Goal: Complete application form: Complete application form

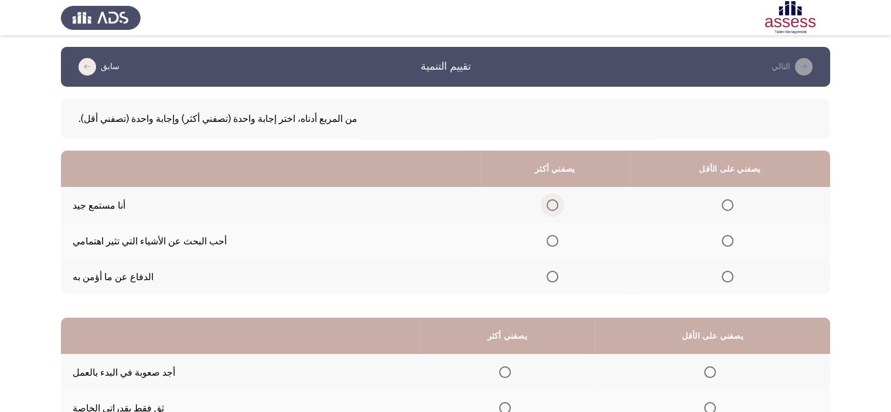
click at [558, 209] on input "حدد خيارا" at bounding box center [553, 205] width 12 height 12
click at [733, 242] on span "حدد خيارا" at bounding box center [728, 241] width 12 height 12
click at [733, 242] on input "حدد خيارا" at bounding box center [728, 241] width 12 height 12
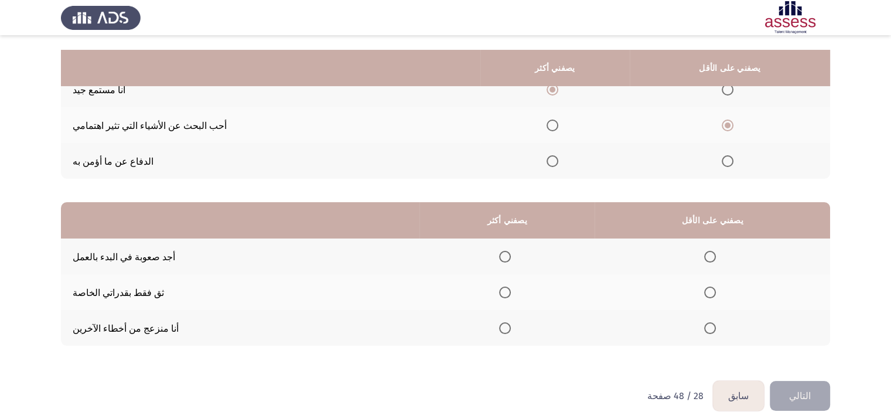
scroll to position [131, 0]
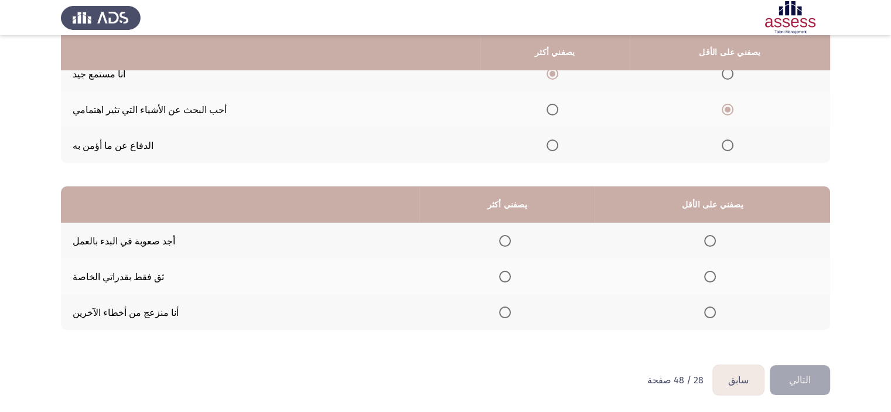
click at [715, 318] on th at bounding box center [712, 312] width 235 height 36
click at [716, 316] on span "حدد خيارا" at bounding box center [710, 312] width 12 height 12
click at [716, 316] on input "حدد خيارا" at bounding box center [710, 312] width 12 height 12
click at [511, 244] on span "حدد خيارا" at bounding box center [505, 241] width 12 height 12
click at [511, 244] on input "حدد خيارا" at bounding box center [505, 241] width 12 height 12
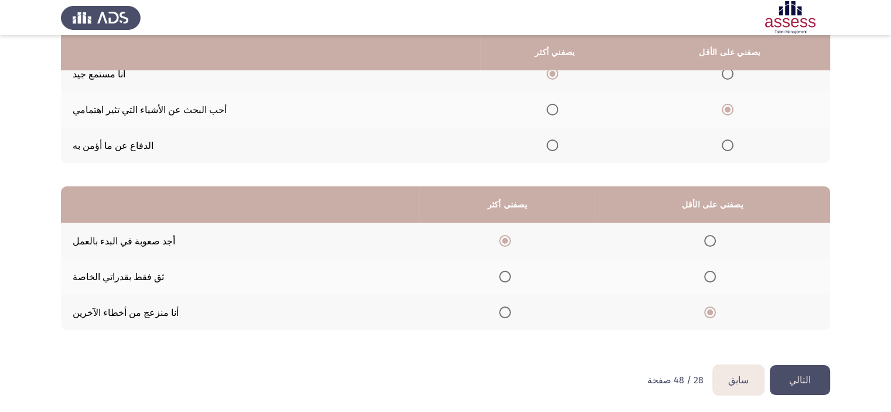
click at [778, 381] on button "التالي" at bounding box center [800, 380] width 60 height 30
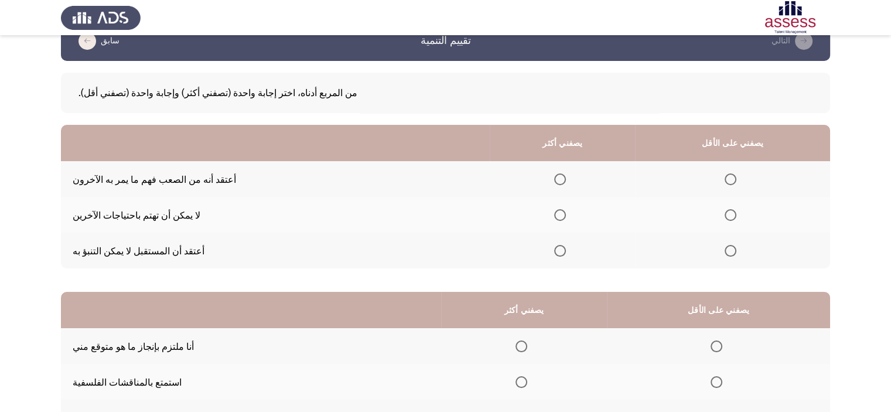
scroll to position [0, 0]
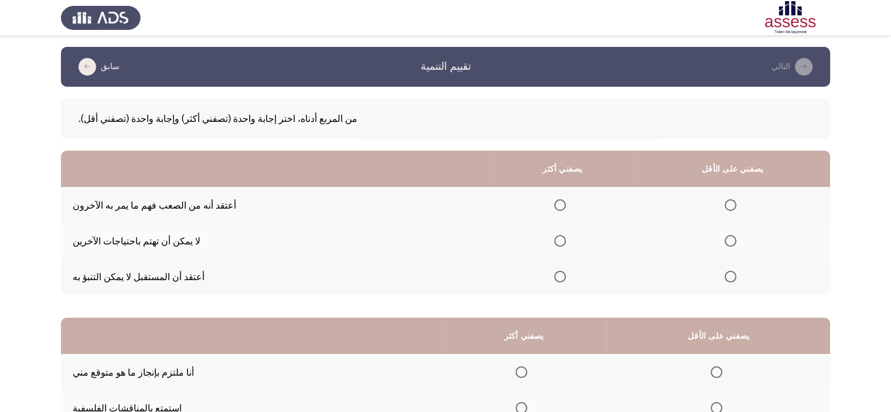
click at [566, 276] on span "حدد خيارا" at bounding box center [560, 277] width 12 height 12
click at [566, 276] on input "حدد خيارا" at bounding box center [560, 277] width 12 height 12
click at [736, 204] on span "حدد خيارا" at bounding box center [731, 205] width 12 height 12
click at [736, 204] on input "حدد خيارا" at bounding box center [731, 205] width 12 height 12
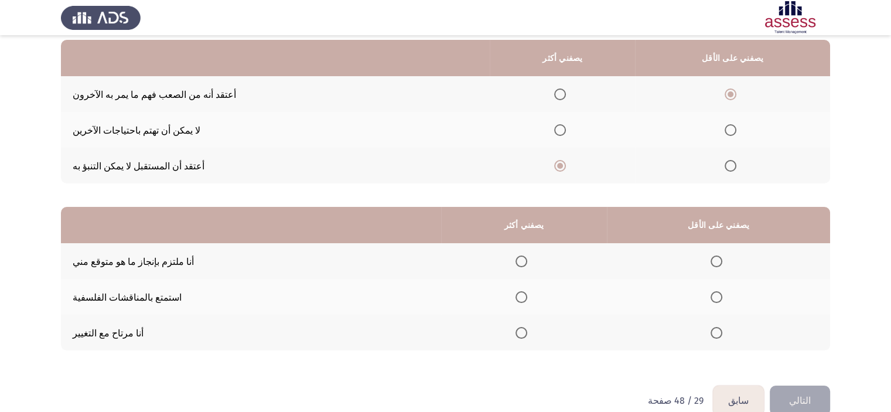
scroll to position [135, 0]
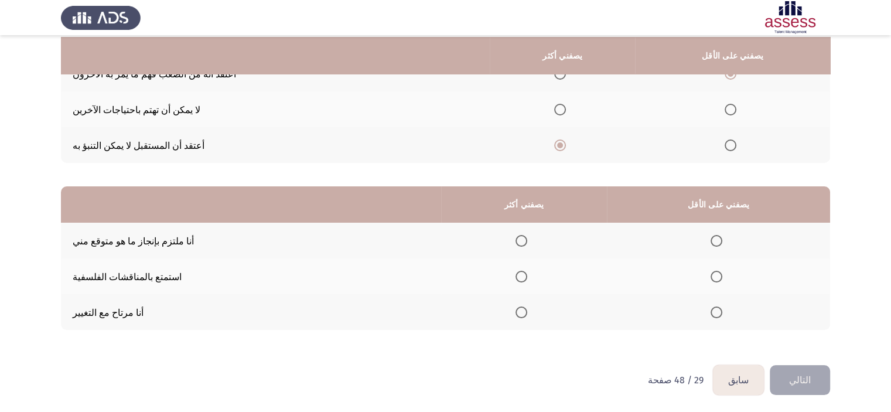
click at [527, 241] on span "حدد خيارا" at bounding box center [522, 241] width 12 height 12
click at [527, 241] on input "حدد خيارا" at bounding box center [522, 241] width 12 height 12
click at [719, 275] on th at bounding box center [718, 276] width 223 height 36
click at [722, 271] on span "حدد خيارا" at bounding box center [717, 277] width 12 height 12
click at [722, 271] on input "حدد خيارا" at bounding box center [717, 277] width 12 height 12
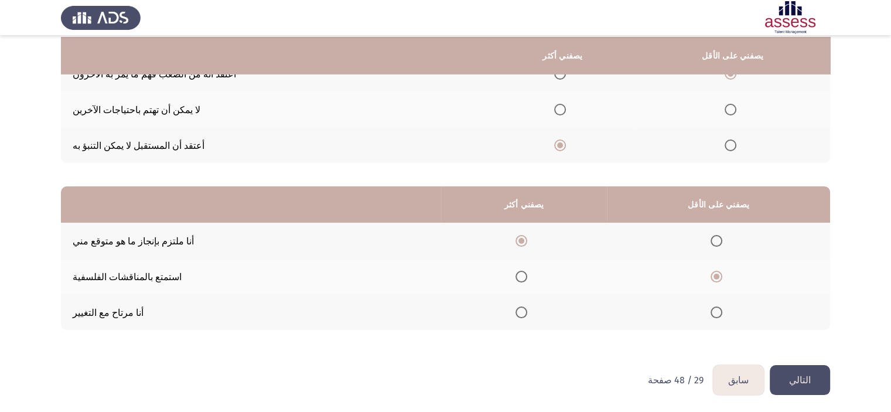
click at [797, 381] on font "التالي" at bounding box center [800, 379] width 22 height 11
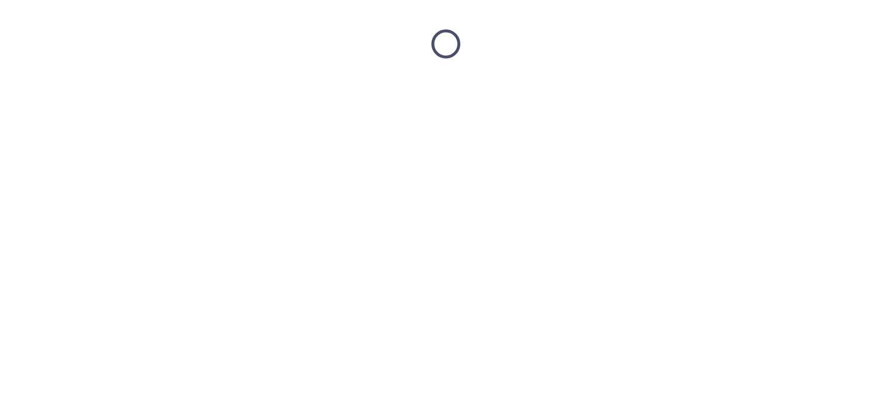
scroll to position [0, 0]
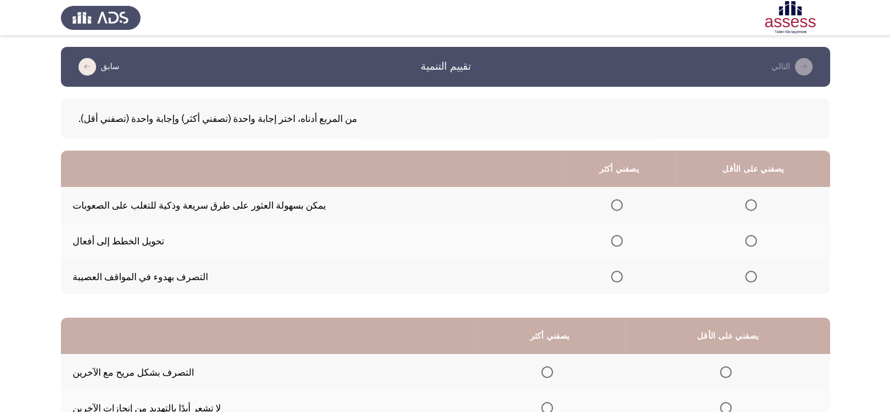
click at [647, 285] on th at bounding box center [619, 276] width 115 height 36
click at [623, 278] on span "حدد خيارا" at bounding box center [617, 277] width 12 height 12
click at [623, 278] on input "حدد خيارا" at bounding box center [617, 277] width 12 height 12
click at [757, 211] on span "حدد خيارا" at bounding box center [751, 205] width 12 height 12
click at [757, 211] on input "حدد خيارا" at bounding box center [751, 205] width 12 height 12
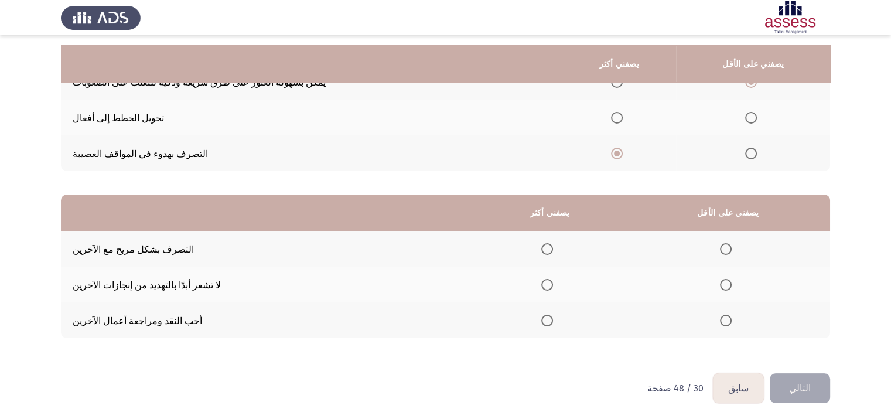
scroll to position [135, 0]
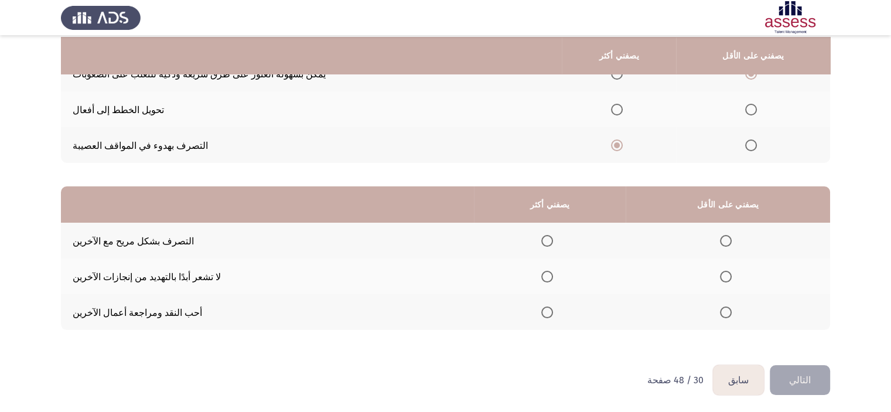
click at [569, 309] on th at bounding box center [550, 312] width 152 height 36
click at [553, 311] on span "حدد خيارا" at bounding box center [547, 312] width 12 height 12
click at [553, 311] on input "حدد خيارا" at bounding box center [547, 312] width 12 height 12
click at [732, 276] on span "حدد خيارا" at bounding box center [726, 277] width 12 height 12
click at [732, 276] on input "حدد خيارا" at bounding box center [726, 277] width 12 height 12
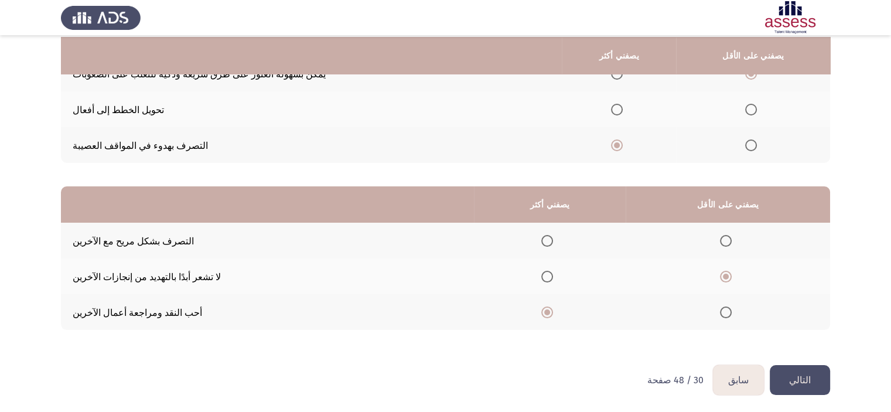
click at [806, 367] on button "التالي" at bounding box center [800, 380] width 60 height 30
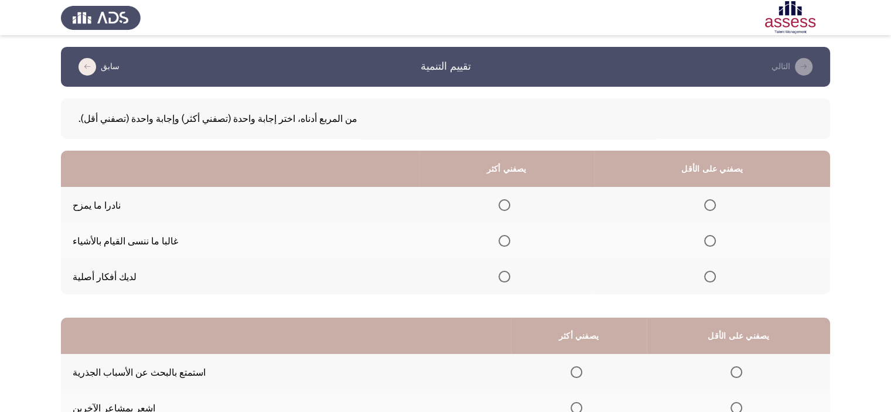
click at [715, 207] on th at bounding box center [712, 205] width 236 height 36
click at [510, 278] on span "حدد خيارا" at bounding box center [505, 277] width 12 height 12
click at [510, 278] on input "حدد خيارا" at bounding box center [505, 277] width 12 height 12
click at [721, 206] on label "حدد خيارا" at bounding box center [712, 205] width 16 height 12
click at [716, 206] on input "حدد خيارا" at bounding box center [710, 205] width 12 height 12
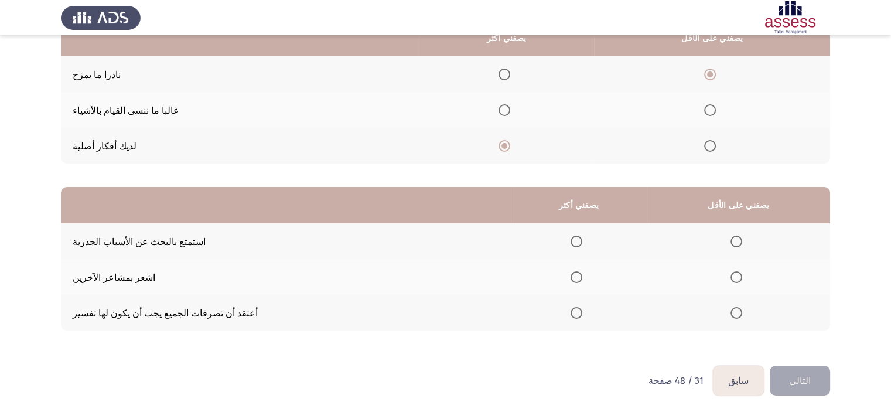
scroll to position [135, 0]
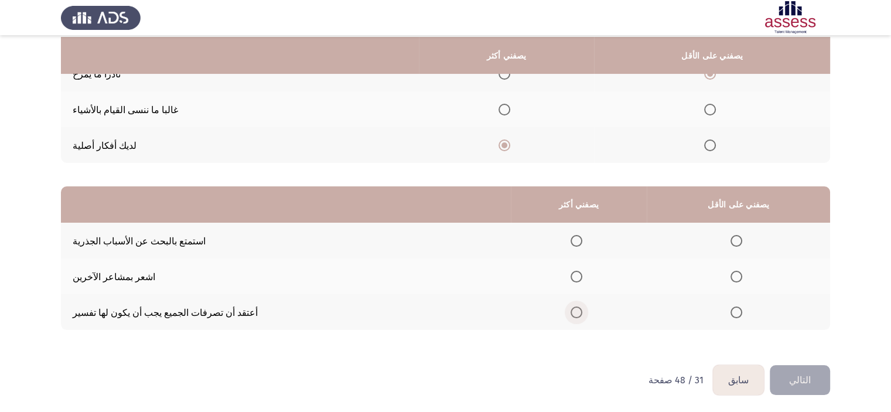
click at [582, 311] on span "حدد خيارا" at bounding box center [577, 312] width 12 height 12
click at [582, 311] on input "حدد خيارا" at bounding box center [577, 312] width 12 height 12
click at [742, 235] on span "حدد خيارا" at bounding box center [736, 241] width 12 height 12
click at [742, 235] on input "حدد خيارا" at bounding box center [736, 241] width 12 height 12
click at [802, 379] on font "التالي" at bounding box center [800, 379] width 22 height 11
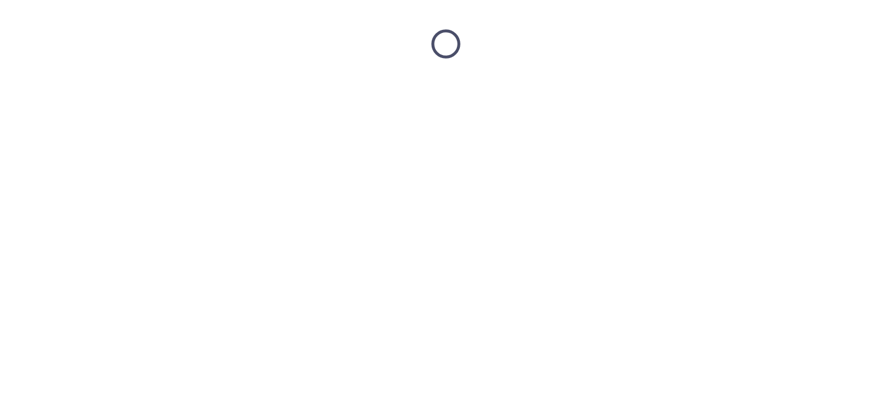
scroll to position [0, 0]
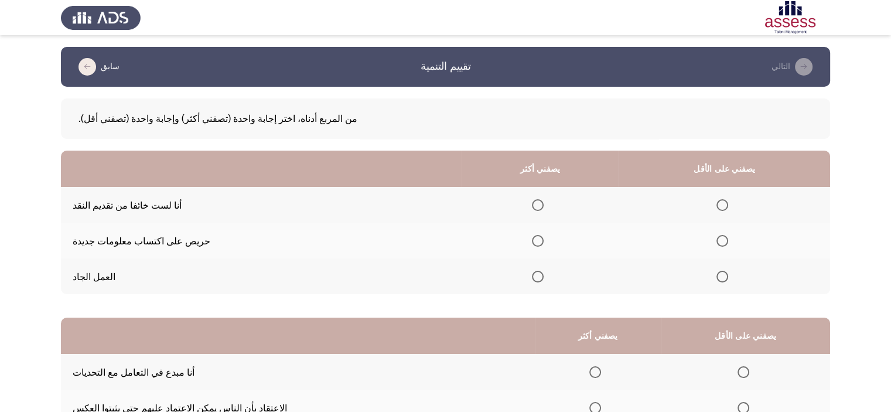
click at [544, 278] on span "حدد خيارا" at bounding box center [538, 277] width 12 height 12
click at [544, 278] on input "حدد خيارا" at bounding box center [538, 277] width 12 height 12
click at [728, 206] on span "حدد خيارا" at bounding box center [722, 205] width 12 height 12
click at [728, 206] on input "حدد خيارا" at bounding box center [722, 205] width 12 height 12
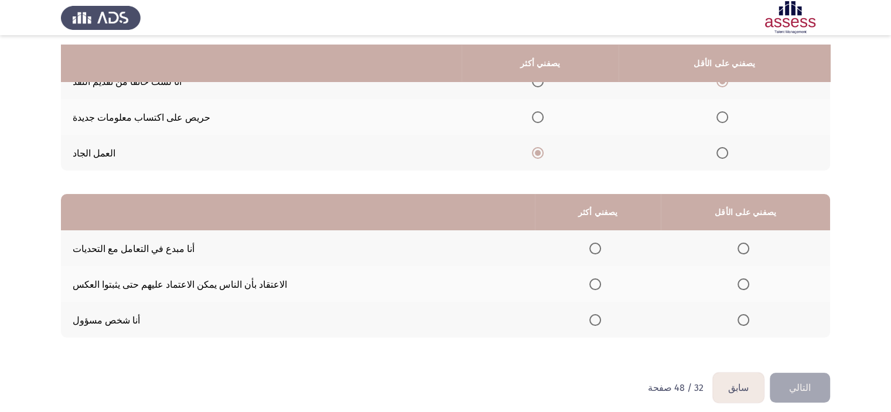
scroll to position [135, 0]
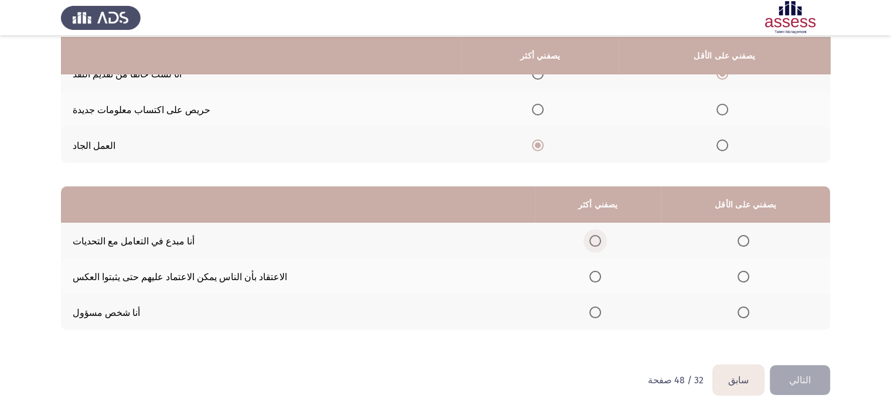
click at [601, 241] on span "حدد خيارا" at bounding box center [595, 241] width 12 height 12
click at [601, 241] on input "حدد خيارا" at bounding box center [595, 241] width 12 height 12
click at [746, 276] on th at bounding box center [745, 276] width 169 height 36
click at [749, 273] on span "حدد خيارا" at bounding box center [744, 277] width 12 height 12
click at [749, 273] on input "حدد خيارا" at bounding box center [744, 277] width 12 height 12
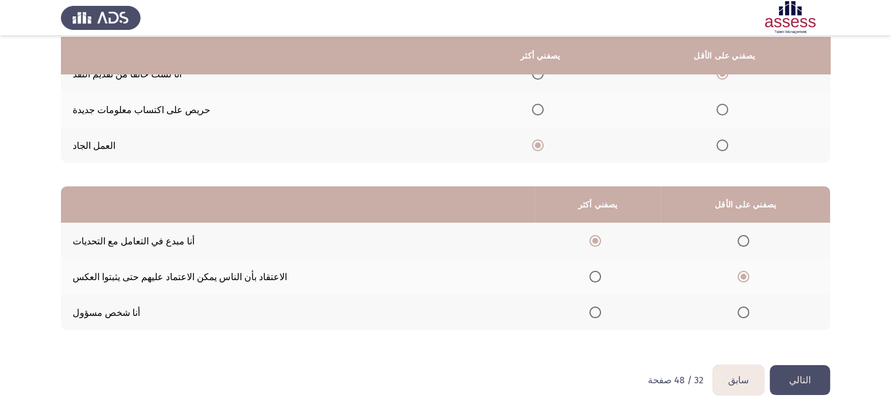
click at [802, 382] on font "التالي" at bounding box center [800, 379] width 22 height 11
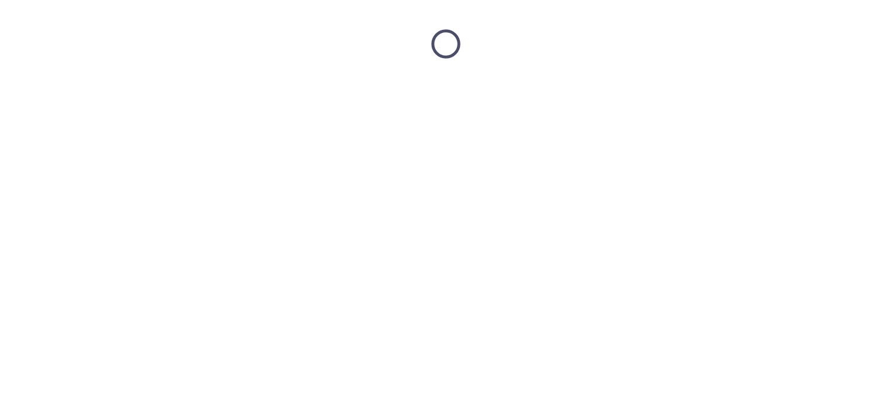
scroll to position [0, 0]
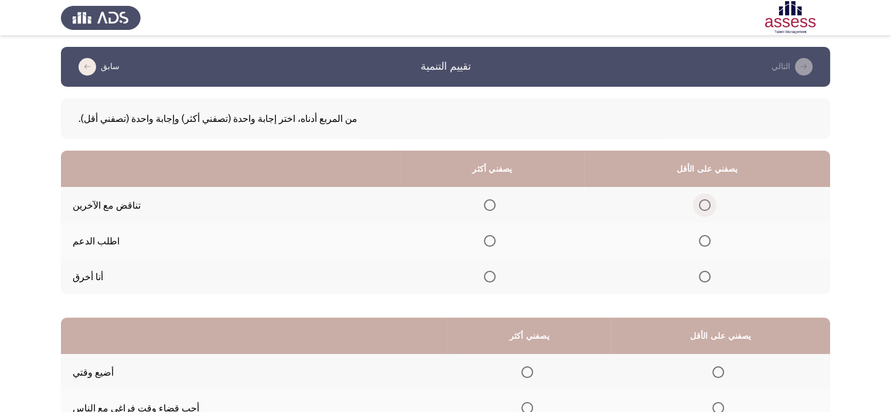
click at [711, 208] on span "حدد خيارا" at bounding box center [705, 205] width 12 height 12
click at [711, 208] on input "حدد خيارا" at bounding box center [705, 205] width 12 height 12
click at [496, 245] on span "حدد خيارا" at bounding box center [490, 241] width 12 height 12
click at [496, 245] on input "حدد خيارا" at bounding box center [490, 241] width 12 height 12
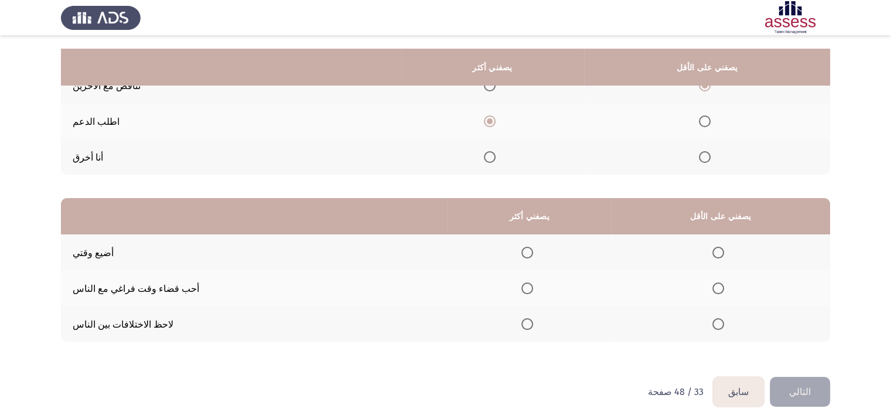
scroll to position [135, 0]
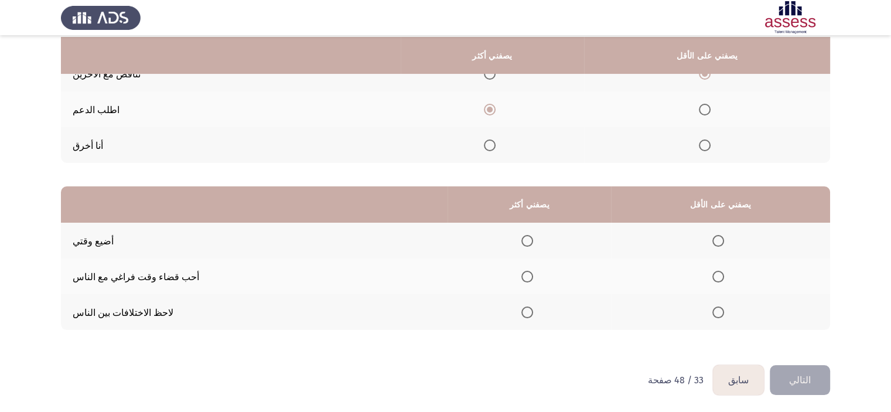
click at [724, 271] on span "حدد خيارا" at bounding box center [718, 277] width 12 height 12
click at [724, 271] on input "حدد خيارا" at bounding box center [718, 277] width 12 height 12
click at [533, 274] on span "حدد خيارا" at bounding box center [527, 277] width 12 height 12
click at [533, 274] on input "حدد خيارا" at bounding box center [527, 277] width 12 height 12
click at [724, 236] on span "حدد خيارا" at bounding box center [718, 241] width 12 height 12
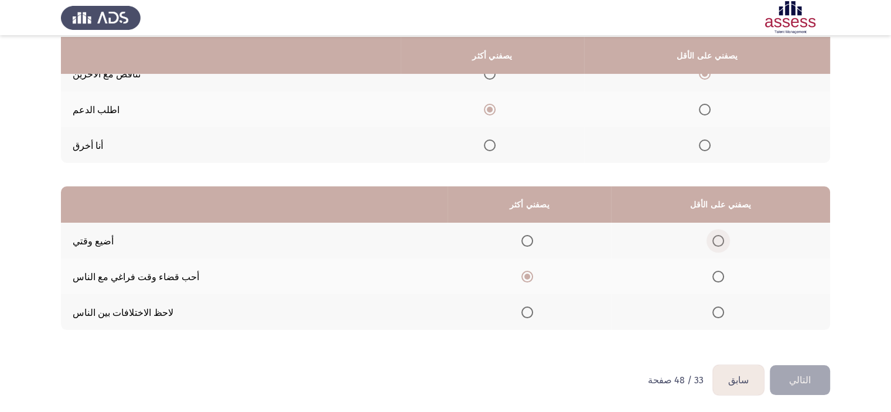
click at [724, 236] on input "حدد خيارا" at bounding box center [718, 241] width 12 height 12
click at [805, 371] on button "التالي" at bounding box center [800, 380] width 60 height 30
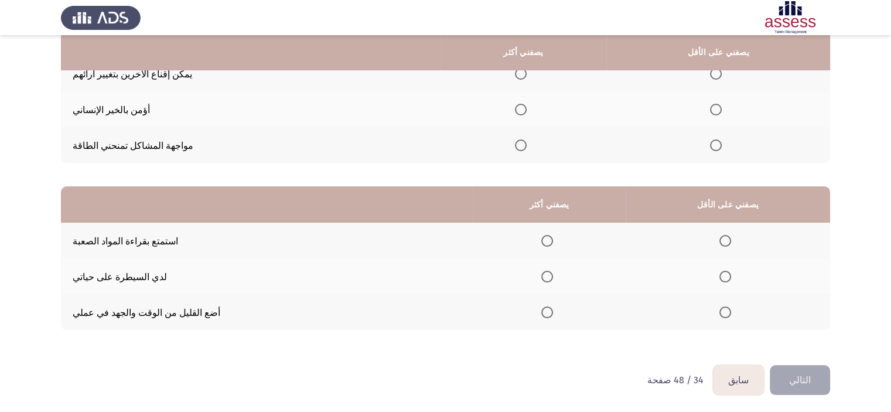
scroll to position [0, 0]
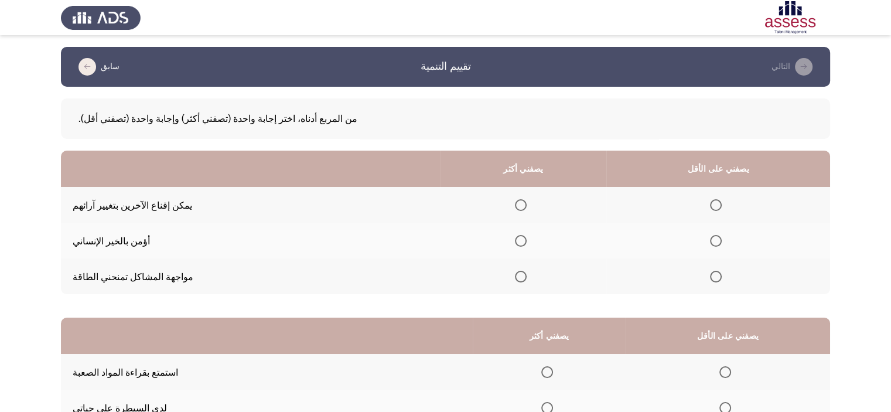
click at [531, 274] on label "حدد خيارا" at bounding box center [523, 277] width 16 height 12
click at [527, 274] on input "حدد خيارا" at bounding box center [521, 277] width 12 height 12
click at [722, 206] on span "حدد خيارا" at bounding box center [716, 205] width 12 height 12
click at [722, 206] on input "حدد خيارا" at bounding box center [716, 205] width 12 height 12
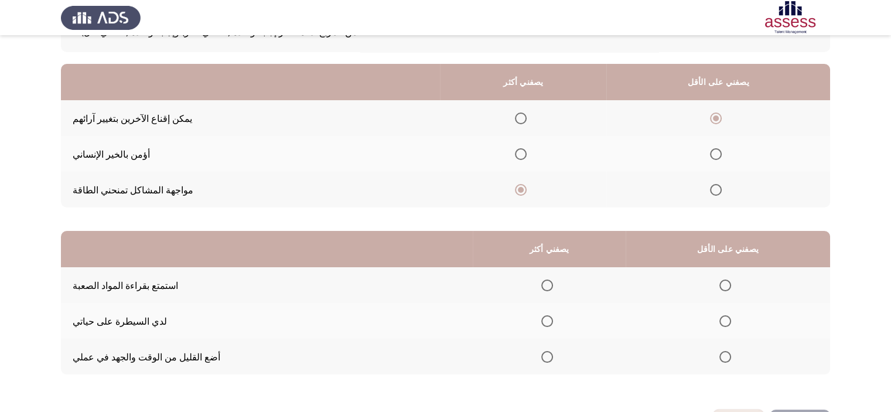
scroll to position [135, 0]
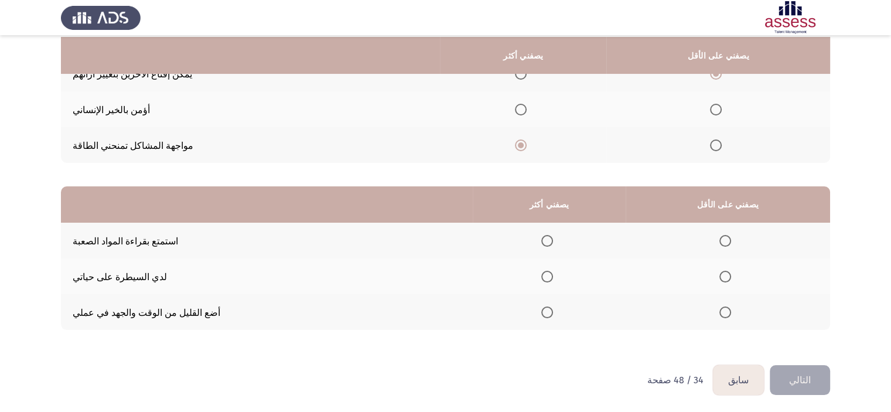
click at [553, 275] on span "حدد خيارا" at bounding box center [547, 277] width 12 height 12
click at [553, 275] on input "حدد خيارا" at bounding box center [547, 277] width 12 height 12
click at [730, 236] on th at bounding box center [728, 241] width 204 height 36
click at [731, 238] on span "حدد خيارا" at bounding box center [725, 241] width 12 height 12
click at [731, 238] on input "حدد خيارا" at bounding box center [725, 241] width 12 height 12
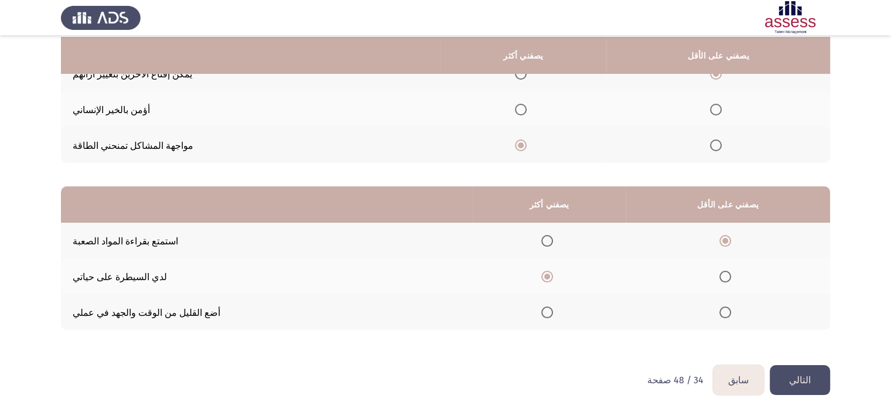
click at [804, 385] on font "التالي" at bounding box center [800, 379] width 22 height 11
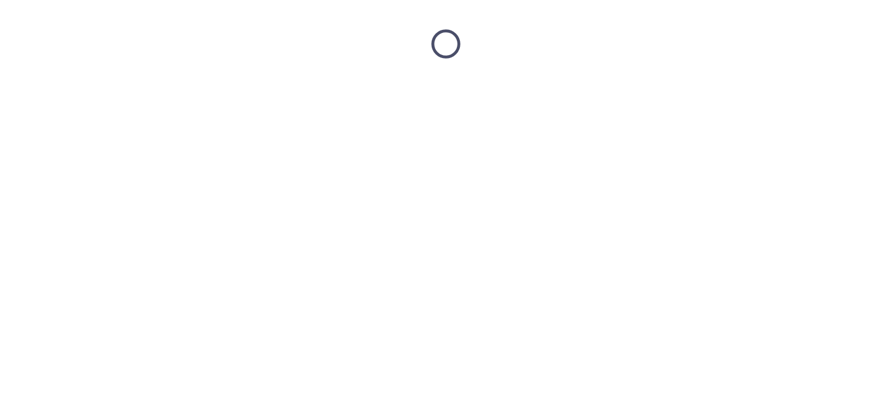
scroll to position [0, 0]
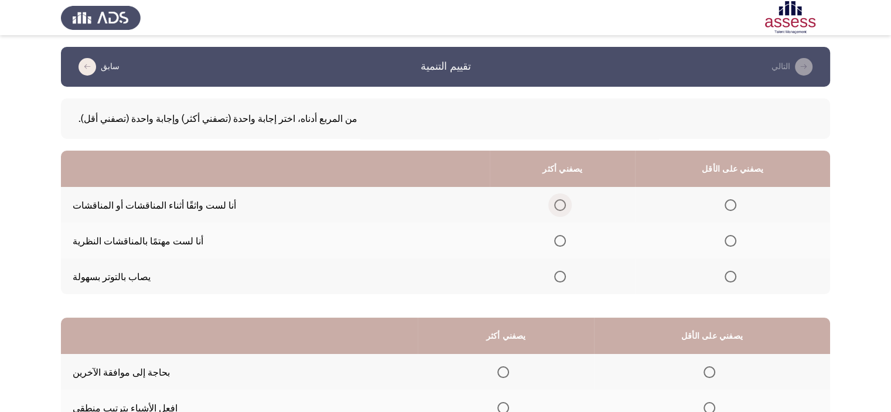
click at [566, 206] on span "حدد خيارا" at bounding box center [560, 205] width 12 height 12
click at [566, 206] on input "حدد خيارا" at bounding box center [560, 205] width 12 height 12
click at [736, 274] on span "حدد خيارا" at bounding box center [731, 277] width 12 height 12
click at [736, 274] on input "حدد خيارا" at bounding box center [731, 277] width 12 height 12
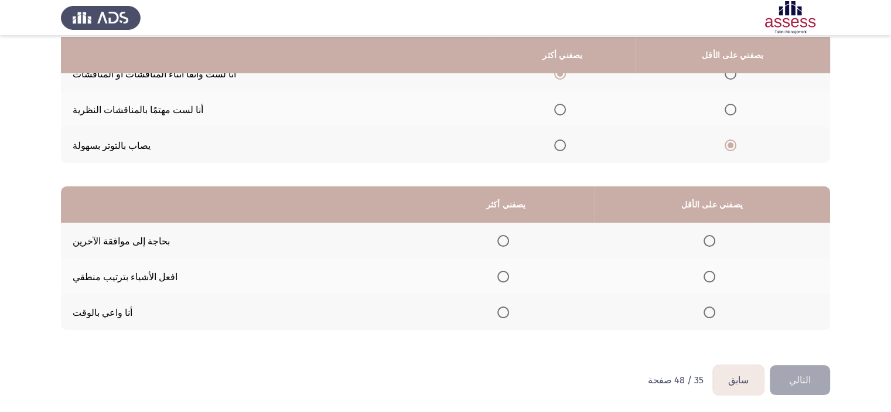
scroll to position [135, 0]
click at [509, 313] on span "حدد خيارا" at bounding box center [503, 312] width 12 height 12
click at [509, 313] on input "حدد خيارا" at bounding box center [503, 312] width 12 height 12
click at [715, 278] on span "حدد خيارا" at bounding box center [710, 277] width 12 height 12
click at [715, 278] on input "حدد خيارا" at bounding box center [710, 277] width 12 height 12
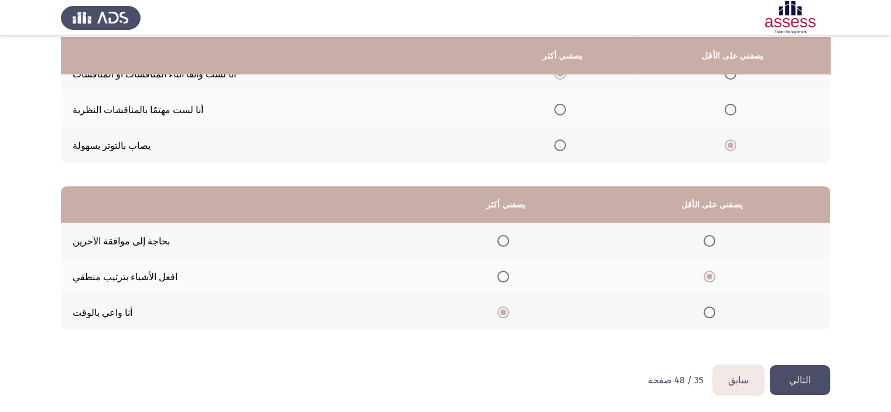
click at [806, 382] on font "التالي" at bounding box center [800, 379] width 22 height 11
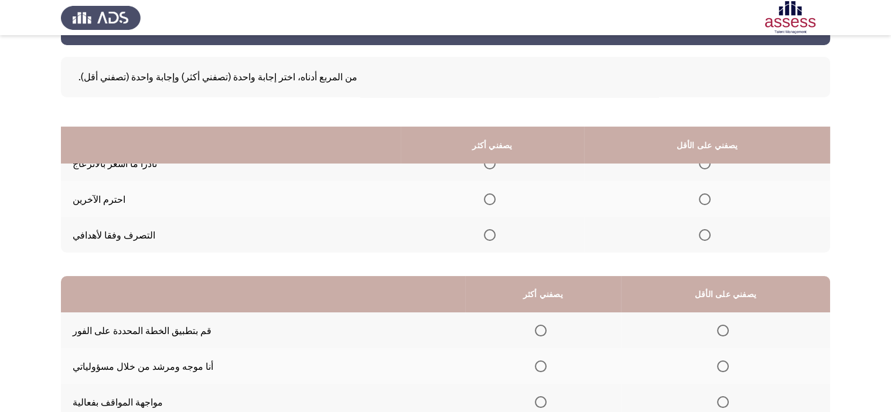
scroll to position [0, 0]
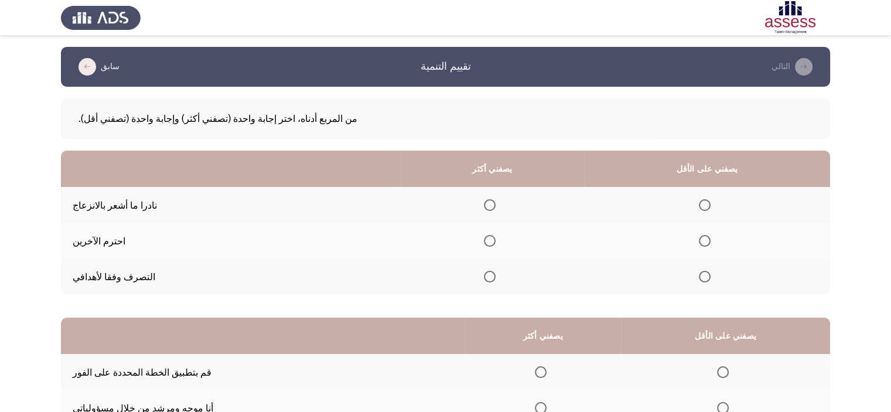
click at [496, 247] on span "حدد خيارا" at bounding box center [490, 241] width 12 height 12
click at [496, 247] on input "حدد خيارا" at bounding box center [490, 241] width 12 height 12
click at [711, 204] on span "حدد خيارا" at bounding box center [705, 205] width 12 height 12
click at [711, 204] on input "حدد خيارا" at bounding box center [705, 205] width 12 height 12
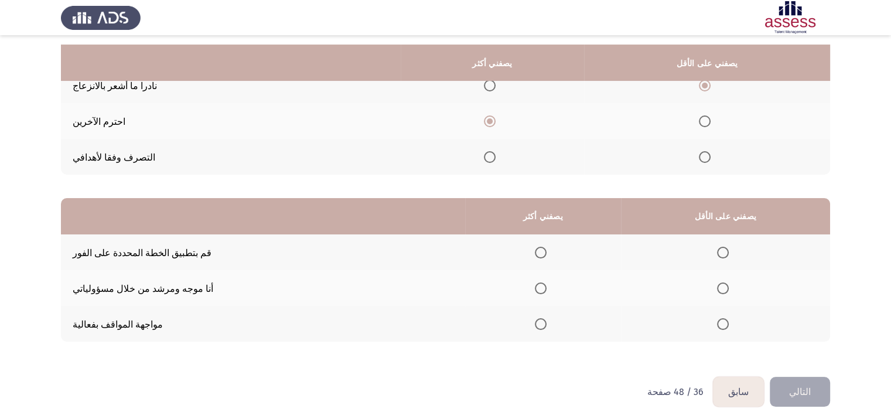
scroll to position [135, 0]
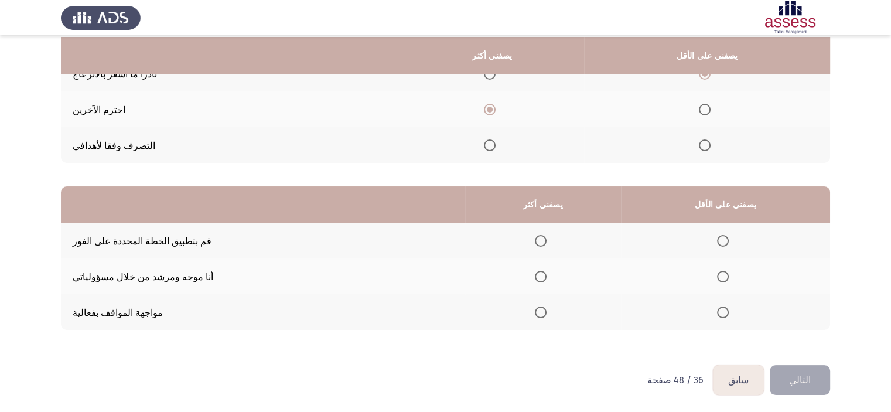
click at [711, 144] on span "حدد خيارا" at bounding box center [705, 145] width 12 height 12
click at [711, 144] on input "حدد خيارا" at bounding box center [705, 145] width 12 height 12
click at [547, 316] on span "حدد خيارا" at bounding box center [541, 312] width 12 height 12
click at [547, 316] on input "حدد خيارا" at bounding box center [541, 312] width 12 height 12
click at [729, 236] on span "حدد خيارا" at bounding box center [723, 241] width 12 height 12
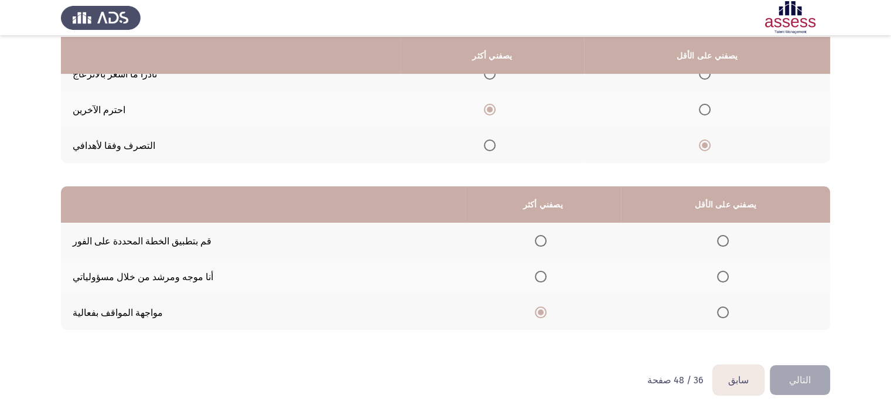
click at [729, 236] on input "حدد خيارا" at bounding box center [723, 241] width 12 height 12
click at [812, 374] on button "التالي" at bounding box center [800, 380] width 60 height 30
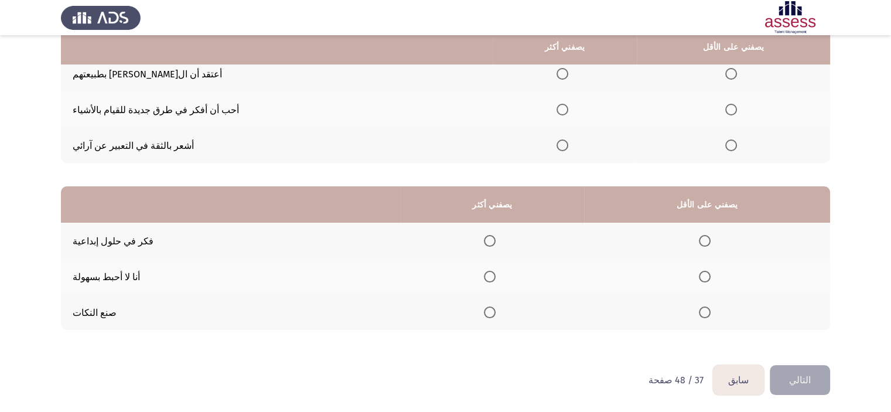
scroll to position [0, 0]
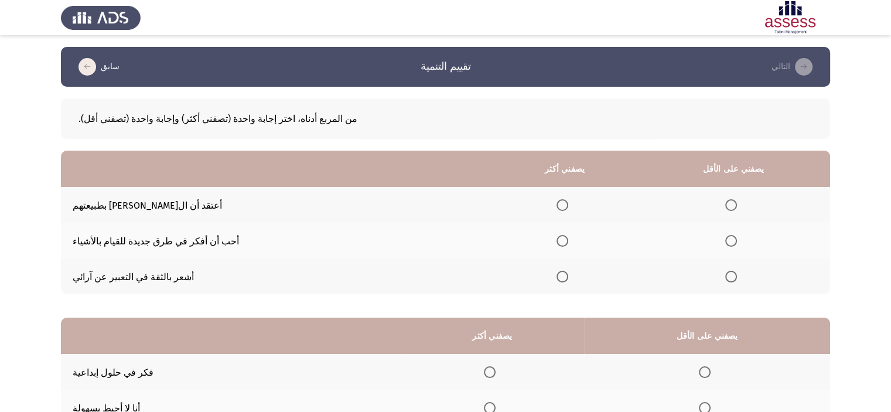
click at [581, 246] on th at bounding box center [565, 241] width 144 height 36
click at [568, 238] on span "حدد خيارا" at bounding box center [563, 241] width 12 height 12
click at [568, 238] on input "حدد خيارا" at bounding box center [563, 241] width 12 height 12
click at [737, 207] on span "حدد خيارا" at bounding box center [731, 205] width 12 height 12
click at [737, 207] on input "حدد خيارا" at bounding box center [731, 205] width 12 height 12
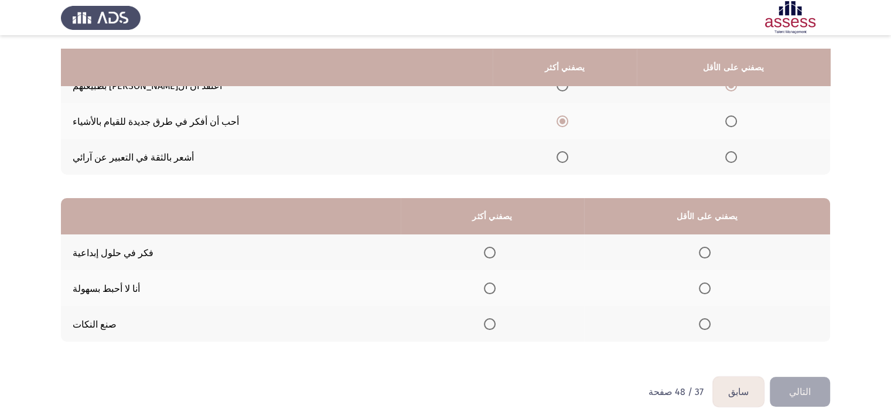
scroll to position [135, 0]
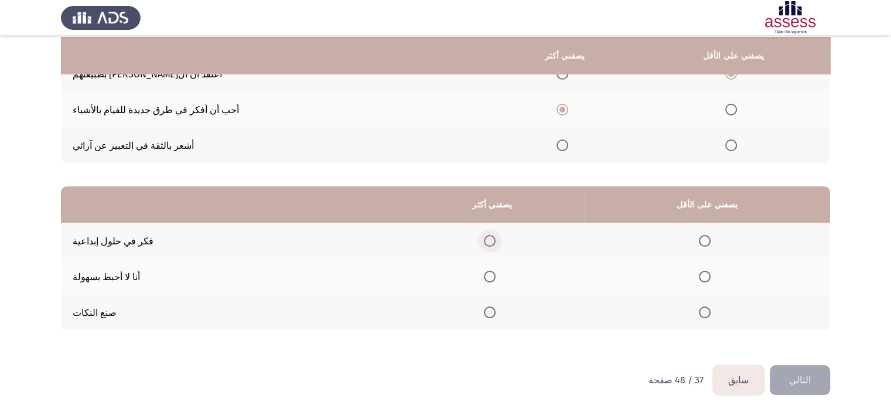
click at [500, 238] on label "حدد خيارا" at bounding box center [492, 241] width 16 height 12
click at [496, 238] on input "حدد خيارا" at bounding box center [490, 241] width 12 height 12
click at [715, 309] on label "حدد خيارا" at bounding box center [707, 312] width 16 height 12
click at [711, 309] on input "حدد خيارا" at bounding box center [705, 312] width 12 height 12
click at [799, 370] on button "التالي" at bounding box center [800, 380] width 60 height 30
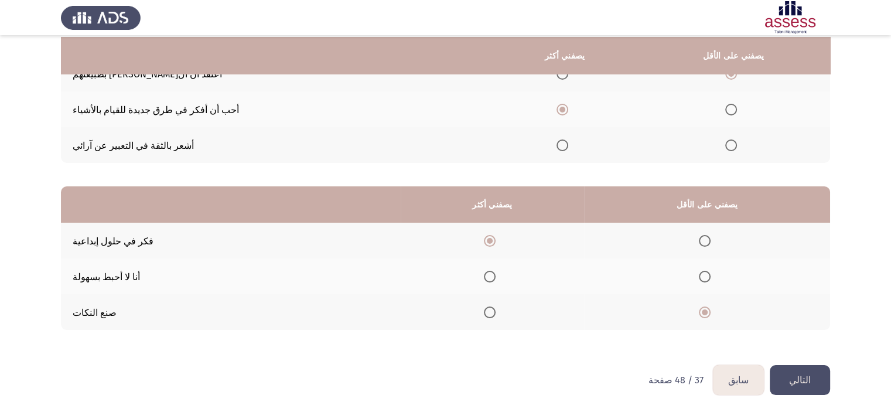
scroll to position [0, 0]
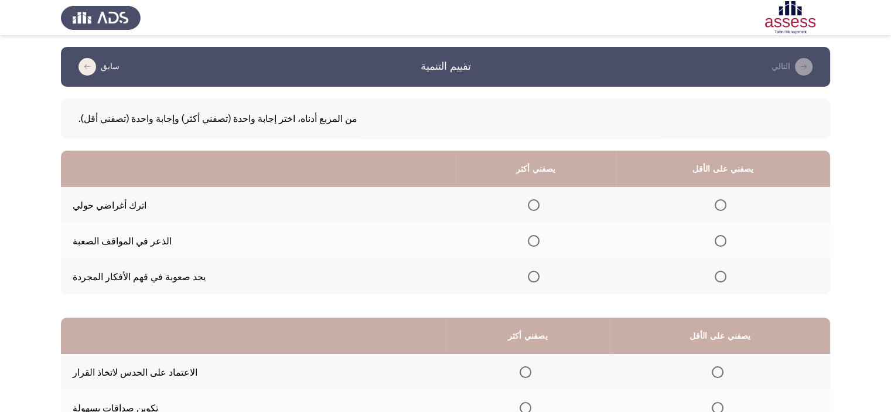
click at [540, 279] on span "حدد خيارا" at bounding box center [534, 277] width 12 height 12
click at [540, 279] on input "حدد خيارا" at bounding box center [534, 277] width 12 height 12
click at [726, 245] on span "حدد خيارا" at bounding box center [721, 241] width 12 height 12
click at [726, 245] on input "حدد خيارا" at bounding box center [721, 241] width 12 height 12
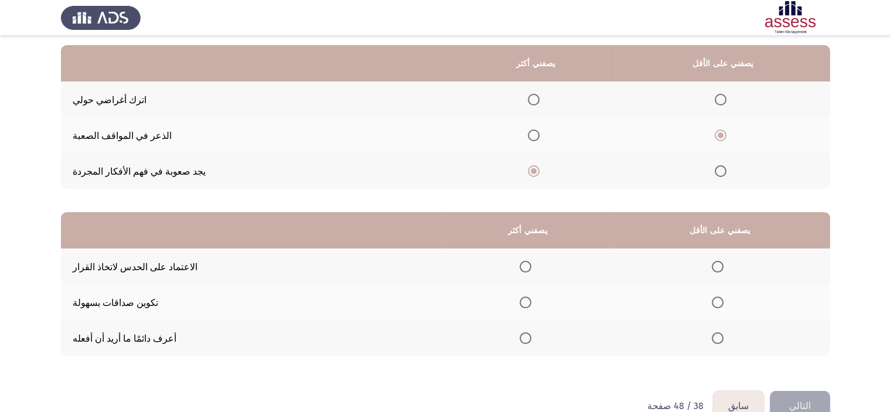
scroll to position [135, 0]
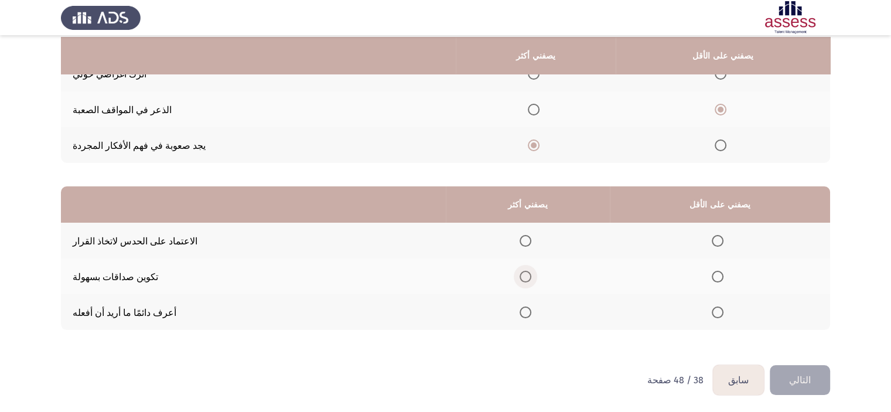
click at [536, 271] on label "حدد خيارا" at bounding box center [528, 277] width 16 height 12
click at [531, 271] on input "حدد خيارا" at bounding box center [526, 277] width 12 height 12
click at [732, 231] on th at bounding box center [720, 241] width 220 height 36
click at [723, 235] on span "حدد خيارا" at bounding box center [718, 241] width 12 height 12
click at [723, 235] on input "حدد خيارا" at bounding box center [718, 241] width 12 height 12
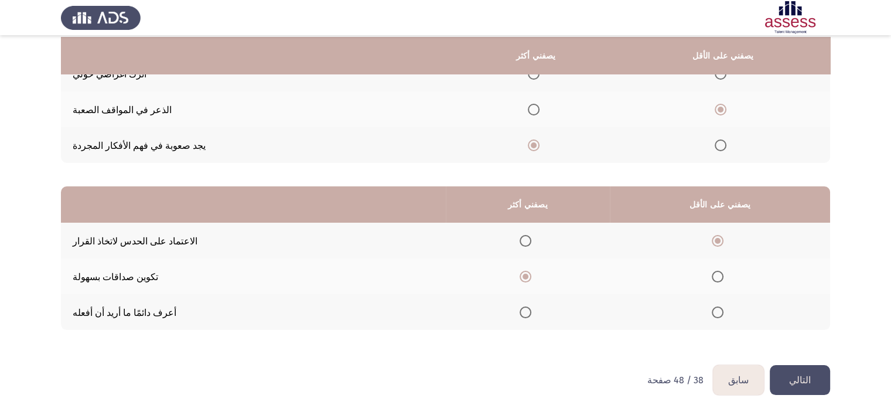
click at [802, 385] on font "التالي" at bounding box center [800, 379] width 22 height 11
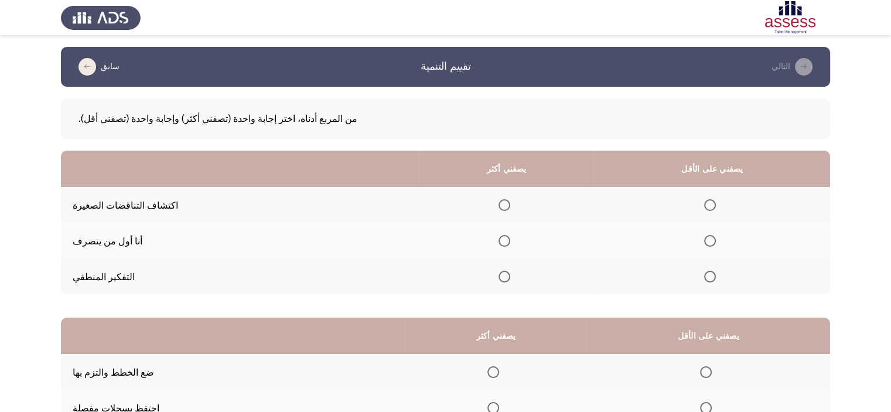
click at [510, 272] on span "حدد خيارا" at bounding box center [505, 277] width 12 height 12
click at [510, 272] on input "حدد خيارا" at bounding box center [505, 277] width 12 height 12
click at [716, 206] on span "حدد خيارا" at bounding box center [710, 205] width 12 height 12
click at [716, 206] on input "حدد خيارا" at bounding box center [710, 205] width 12 height 12
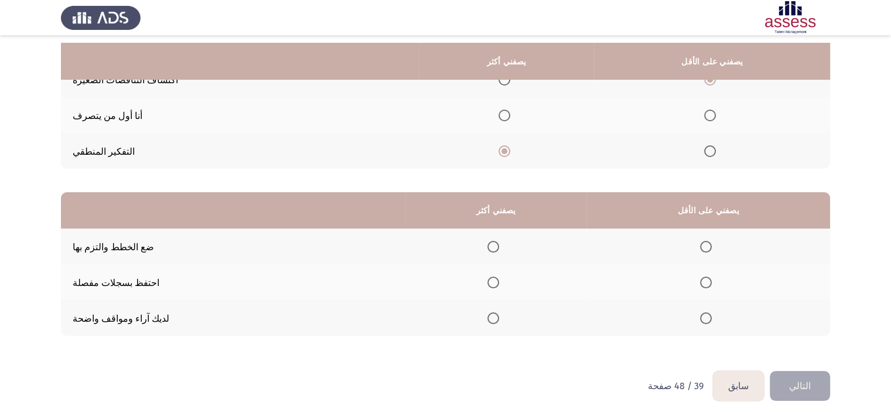
scroll to position [135, 0]
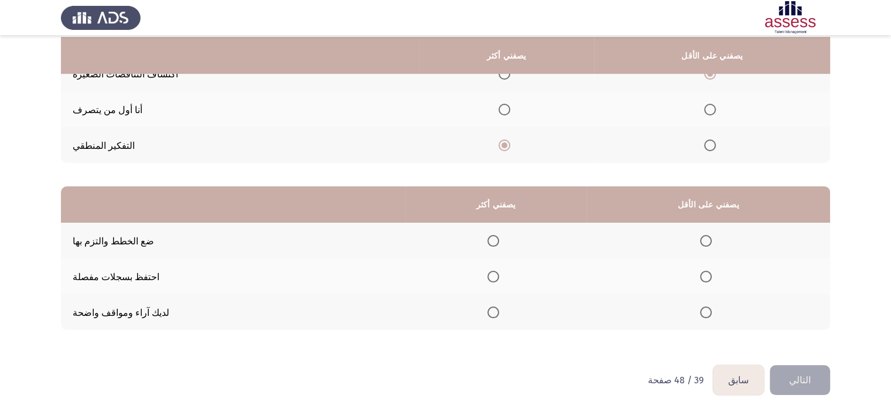
click at [716, 110] on span "حدد خيارا" at bounding box center [710, 110] width 12 height 12
click at [716, 110] on input "حدد خيارا" at bounding box center [710, 110] width 12 height 12
click at [499, 238] on span "حدد خيارا" at bounding box center [493, 241] width 12 height 12
click at [499, 238] on input "حدد خيارا" at bounding box center [493, 241] width 12 height 12
click at [712, 272] on span "حدد خيارا" at bounding box center [706, 277] width 12 height 12
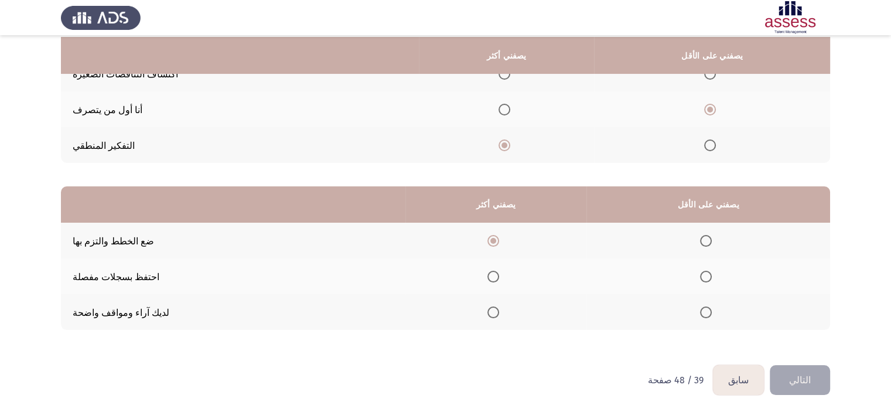
click at [712, 272] on input "حدد خيارا" at bounding box center [706, 277] width 12 height 12
click at [801, 373] on button "التالي" at bounding box center [800, 380] width 60 height 30
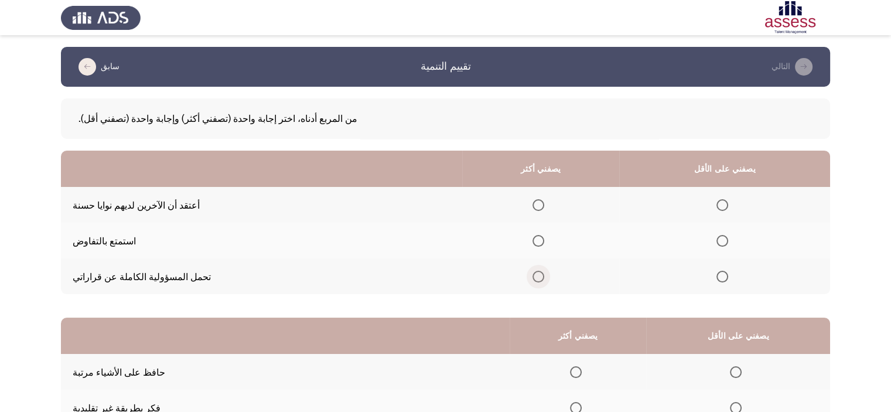
click at [544, 278] on span "حدد خيارا" at bounding box center [538, 277] width 12 height 12
click at [544, 278] on input "حدد خيارا" at bounding box center [538, 277] width 12 height 12
click at [728, 241] on span "حدد خيارا" at bounding box center [722, 241] width 12 height 12
click at [728, 241] on input "حدد خيارا" at bounding box center [722, 241] width 12 height 12
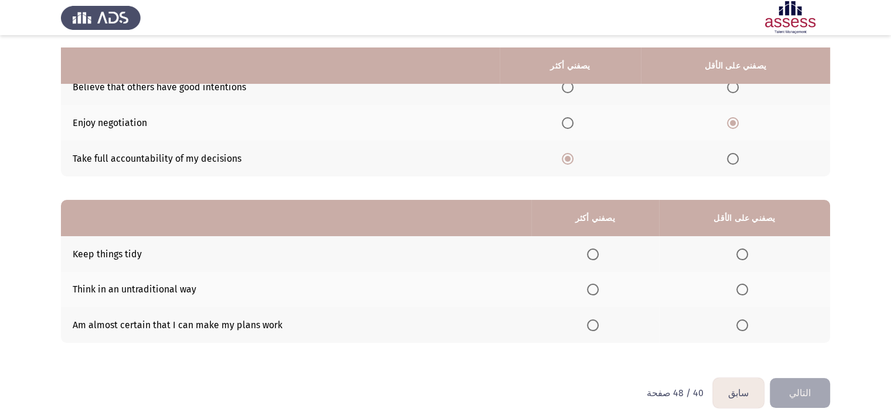
scroll to position [131, 0]
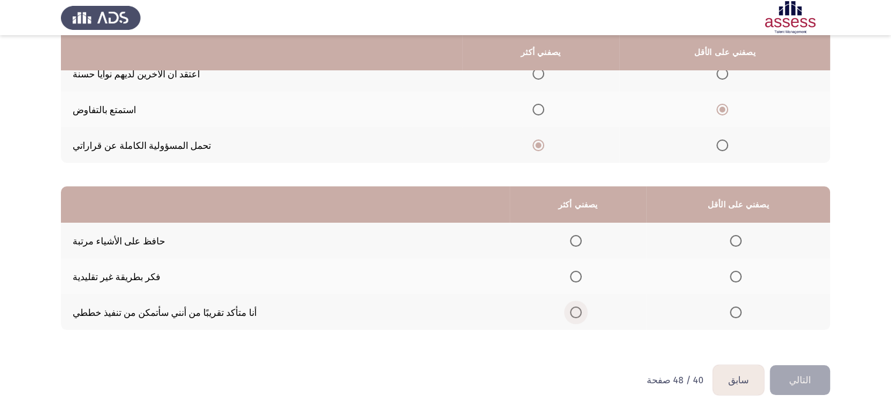
click at [586, 312] on label "حدد خيارا" at bounding box center [578, 312] width 16 height 12
click at [582, 312] on input "حدد خيارا" at bounding box center [576, 312] width 12 height 12
click at [742, 280] on span "حدد خيارا" at bounding box center [736, 277] width 12 height 12
click at [742, 280] on input "حدد خيارا" at bounding box center [736, 277] width 12 height 12
click at [811, 381] on button "التالي" at bounding box center [800, 380] width 60 height 30
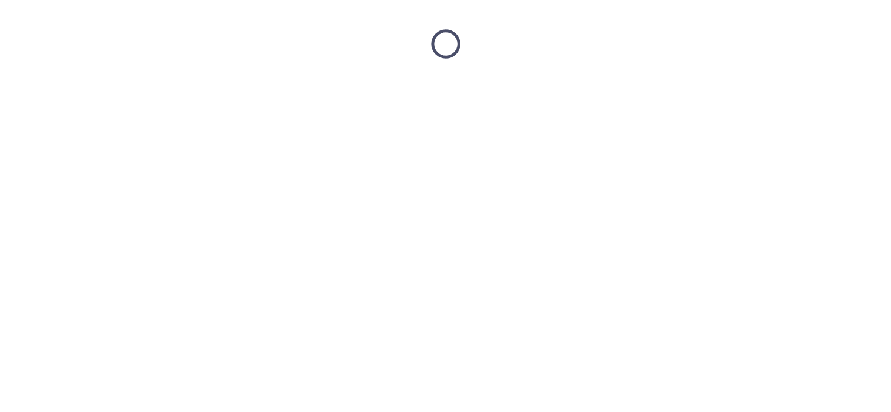
scroll to position [0, 0]
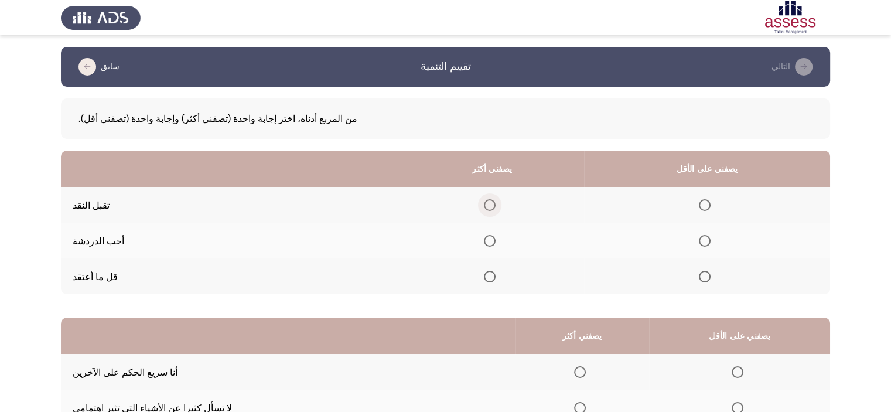
click at [496, 207] on span "حدد خيارا" at bounding box center [490, 205] width 12 height 12
click at [496, 207] on input "حدد خيارا" at bounding box center [490, 205] width 12 height 12
click at [514, 281] on th at bounding box center [492, 276] width 183 height 36
click at [711, 281] on span "حدد خيارا" at bounding box center [705, 277] width 12 height 12
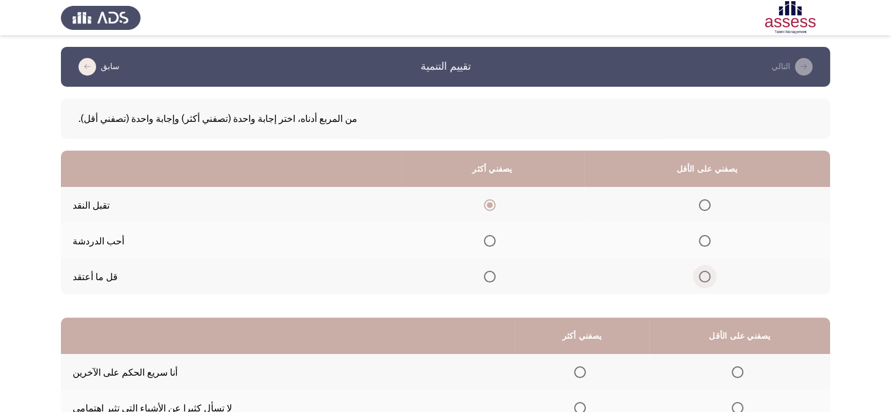
click at [711, 281] on input "حدد خيارا" at bounding box center [705, 277] width 12 height 12
click at [708, 279] on span "حدد خيارا" at bounding box center [705, 277] width 6 height 6
click at [711, 281] on input "حدد خيارا" at bounding box center [705, 277] width 12 height 12
click at [711, 244] on span "حدد خيارا" at bounding box center [705, 241] width 12 height 12
click at [711, 244] on input "حدد خيارا" at bounding box center [705, 241] width 12 height 12
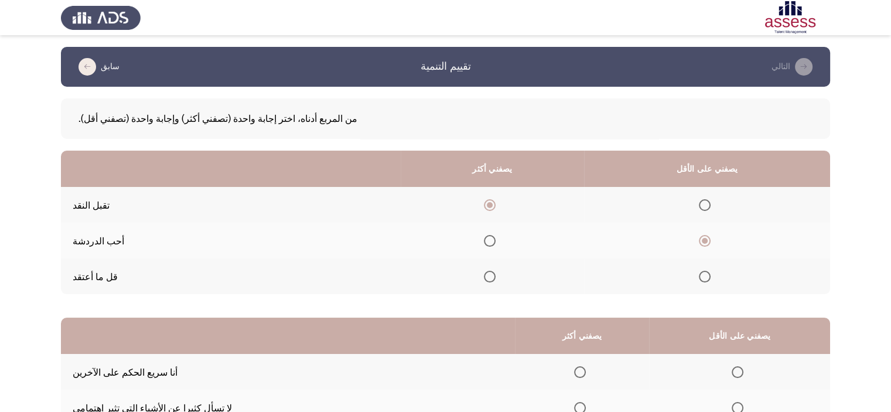
click at [711, 277] on span "حدد خيارا" at bounding box center [705, 277] width 12 height 12
click at [711, 277] on input "حدد خيارا" at bounding box center [705, 277] width 12 height 12
click at [711, 238] on span "حدد خيارا" at bounding box center [705, 241] width 12 height 12
click at [711, 238] on input "حدد خيارا" at bounding box center [705, 241] width 12 height 12
click at [711, 282] on span "حدد خيارا" at bounding box center [705, 277] width 12 height 12
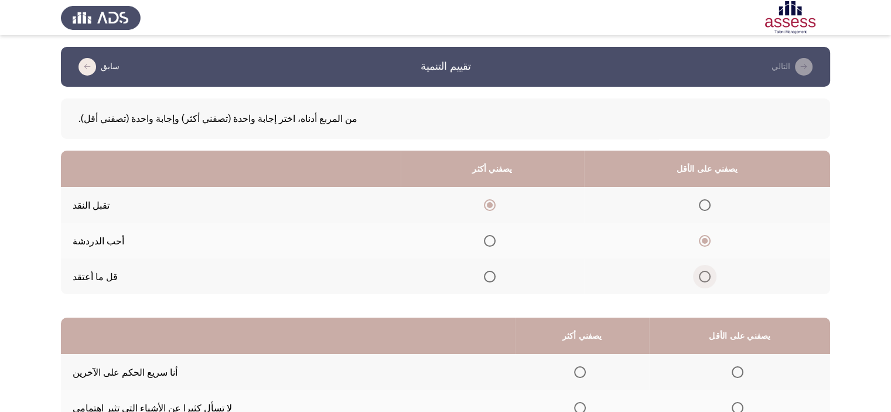
click at [711, 282] on input "حدد خيارا" at bounding box center [705, 277] width 12 height 12
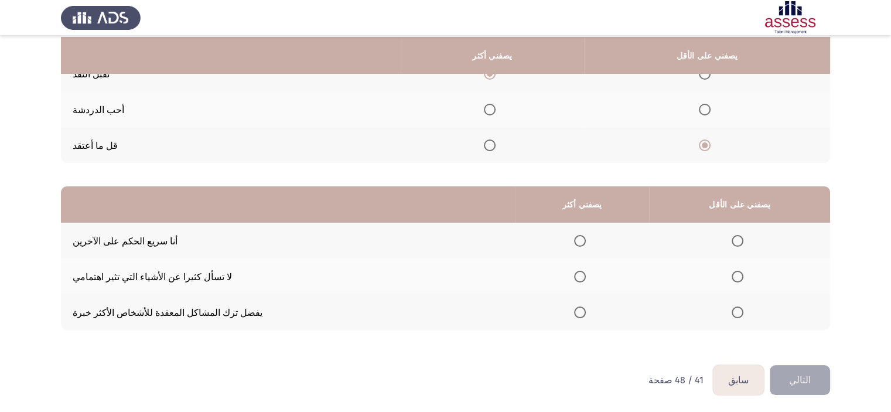
scroll to position [135, 0]
click at [743, 240] on span "حدد خيارا" at bounding box center [738, 241] width 12 height 12
click at [743, 240] on input "حدد خيارا" at bounding box center [738, 241] width 12 height 12
click at [586, 274] on span "حدد خيارا" at bounding box center [580, 277] width 12 height 12
click at [586, 274] on input "حدد خيارا" at bounding box center [580, 277] width 12 height 12
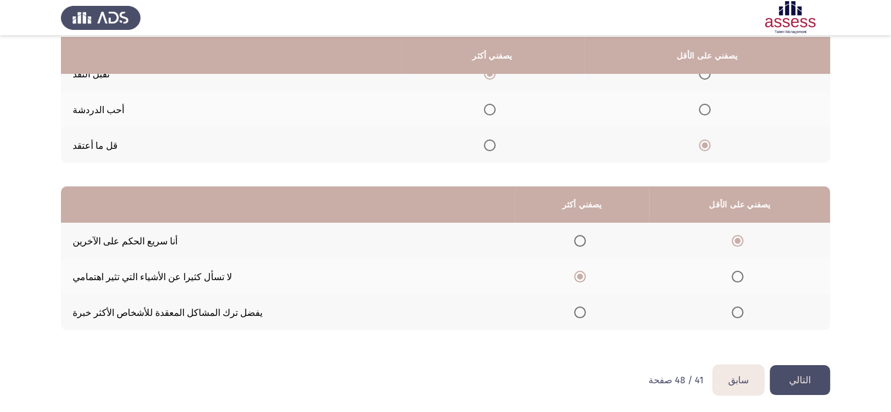
click at [807, 376] on font "التالي" at bounding box center [800, 379] width 22 height 11
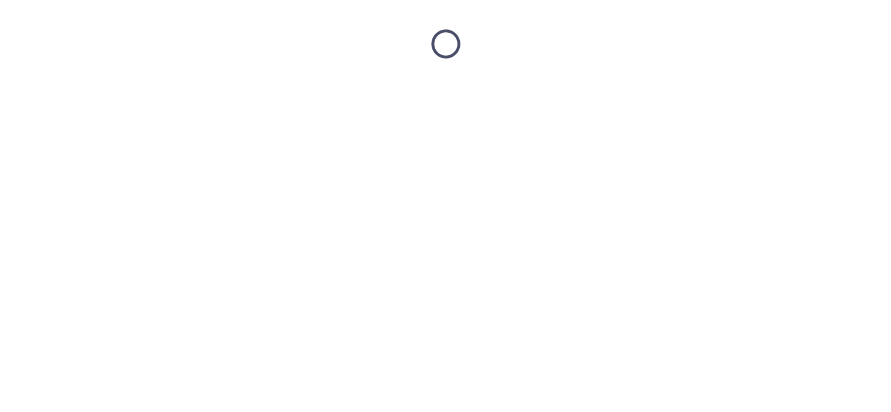
scroll to position [0, 0]
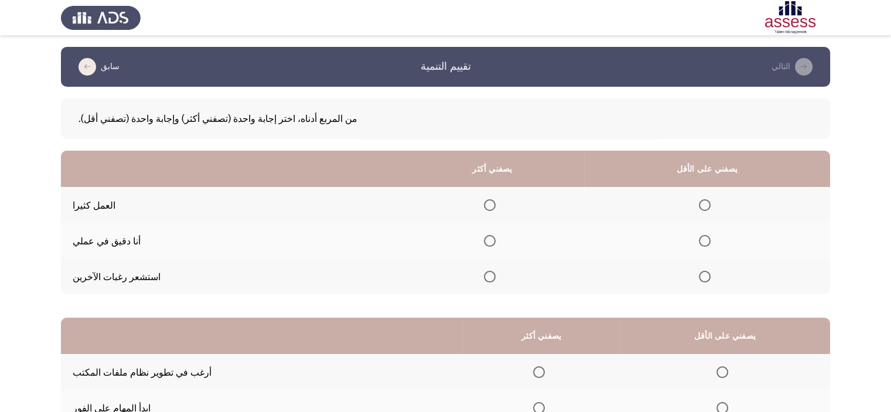
click at [496, 238] on span "حدد خيارا" at bounding box center [490, 241] width 12 height 12
click at [496, 238] on input "حدد خيارا" at bounding box center [490, 241] width 12 height 12
click at [711, 281] on span "حدد خيارا" at bounding box center [705, 277] width 12 height 12
click at [711, 281] on input "حدد خيارا" at bounding box center [705, 277] width 12 height 12
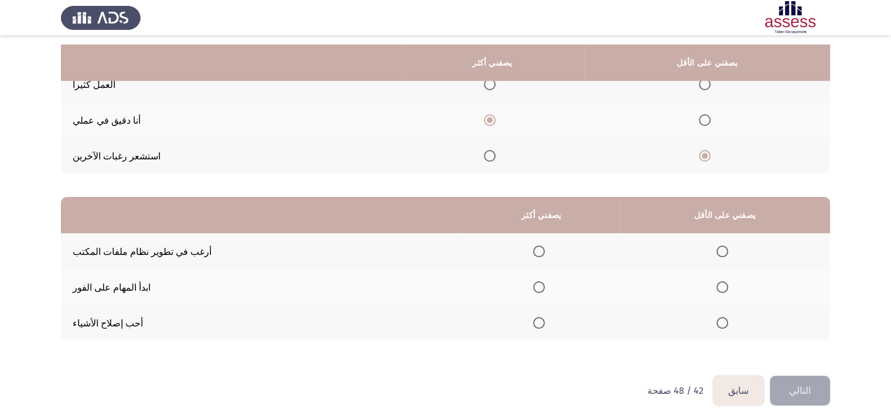
scroll to position [131, 0]
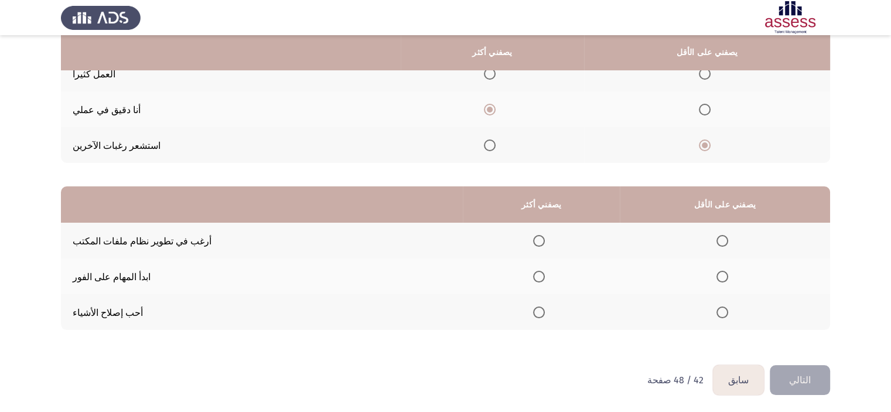
click at [545, 276] on span "حدد خيارا" at bounding box center [539, 277] width 12 height 12
click at [545, 276] on input "حدد خيارا" at bounding box center [539, 277] width 12 height 12
click at [728, 316] on span "حدد خيارا" at bounding box center [722, 312] width 12 height 12
click at [728, 316] on input "حدد خيارا" at bounding box center [722, 312] width 12 height 12
click at [810, 374] on button "التالي" at bounding box center [800, 380] width 60 height 30
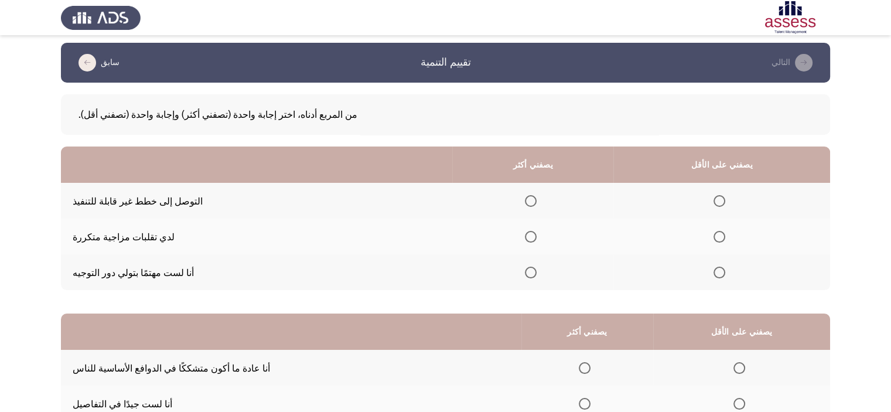
scroll to position [0, 0]
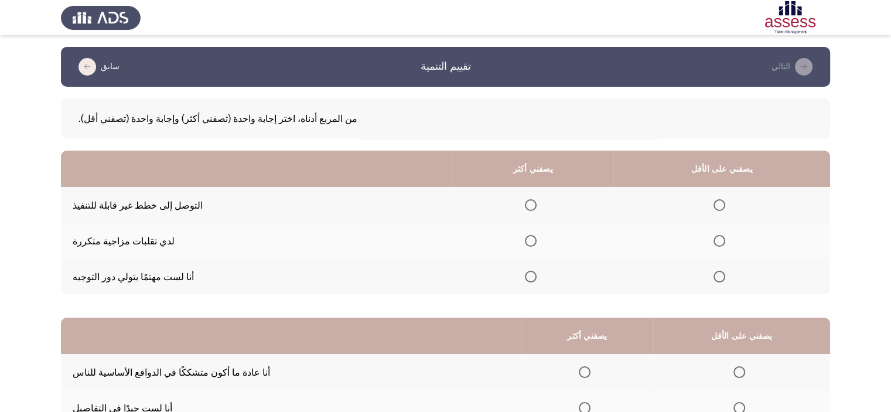
click at [725, 279] on span "حدد خيارا" at bounding box center [720, 277] width 12 height 12
click at [725, 279] on input "حدد خيارا" at bounding box center [720, 277] width 12 height 12
click at [725, 241] on span "حدد خيارا" at bounding box center [720, 241] width 12 height 12
click at [725, 241] on input "حدد خيارا" at bounding box center [720, 241] width 12 height 12
click at [537, 275] on span "حدد خيارا" at bounding box center [531, 277] width 12 height 12
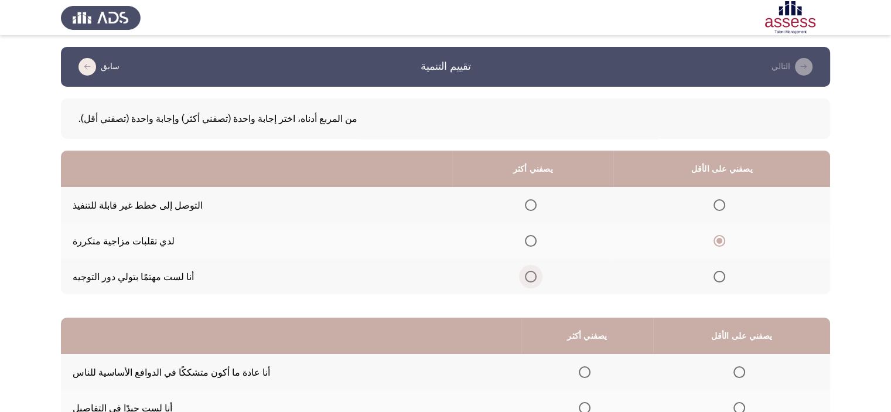
click at [537, 275] on input "حدد خيارا" at bounding box center [531, 277] width 12 height 12
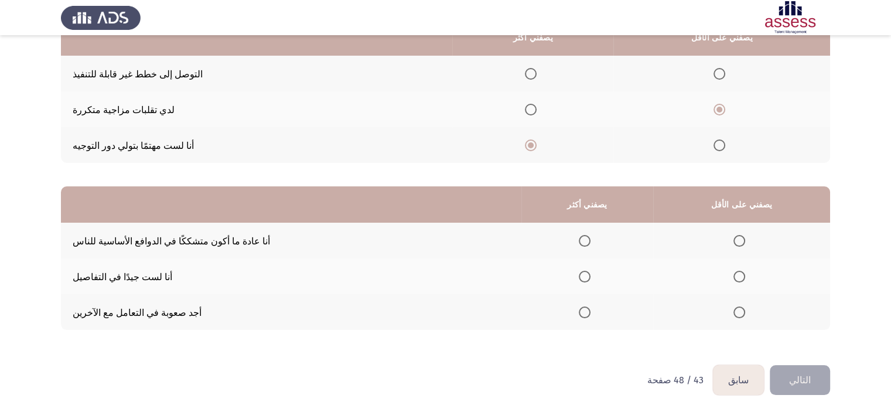
scroll to position [135, 0]
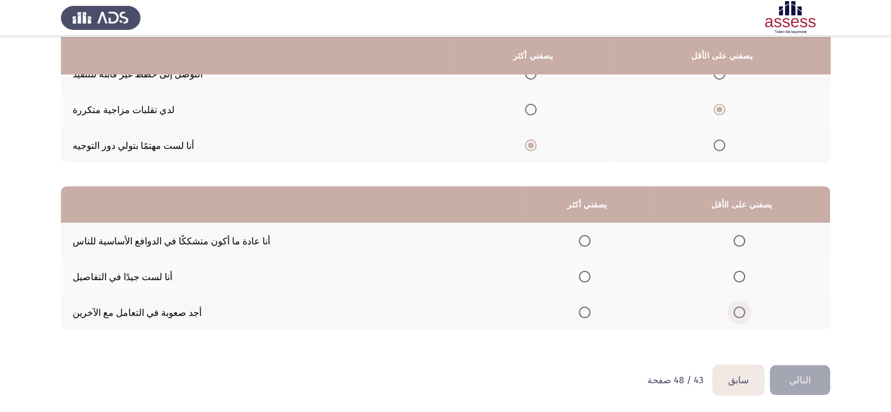
click at [745, 309] on span "حدد خيارا" at bounding box center [739, 312] width 12 height 12
click at [745, 309] on input "حدد خيارا" at bounding box center [739, 312] width 12 height 12
click at [590, 275] on span "حدد خيارا" at bounding box center [585, 277] width 12 height 12
click at [590, 275] on input "حدد خيارا" at bounding box center [585, 277] width 12 height 12
click at [802, 375] on font "التالي" at bounding box center [800, 379] width 22 height 11
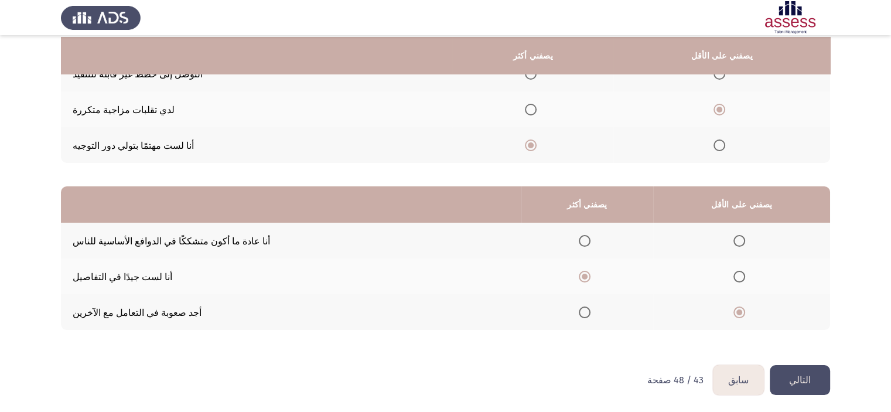
scroll to position [0, 0]
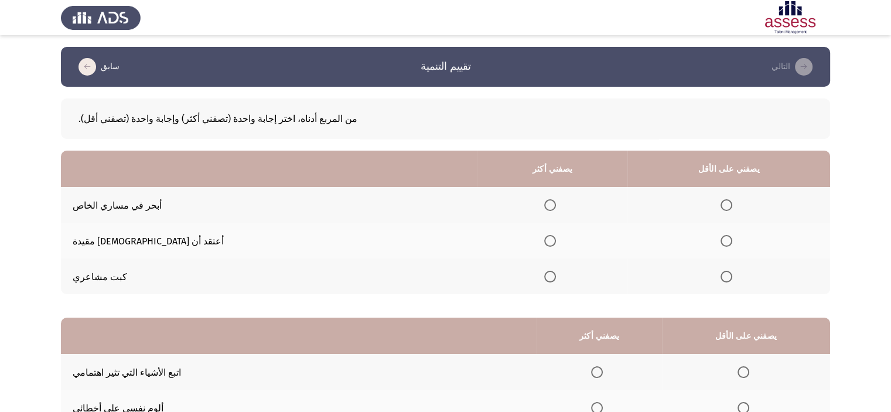
click at [721, 245] on span "حدد خيارا" at bounding box center [727, 241] width 12 height 12
click at [721, 245] on input "حدد خيارا" at bounding box center [727, 241] width 12 height 12
click at [544, 203] on span "حدد خيارا" at bounding box center [550, 205] width 12 height 12
click at [544, 203] on input "حدد خيارا" at bounding box center [550, 205] width 12 height 12
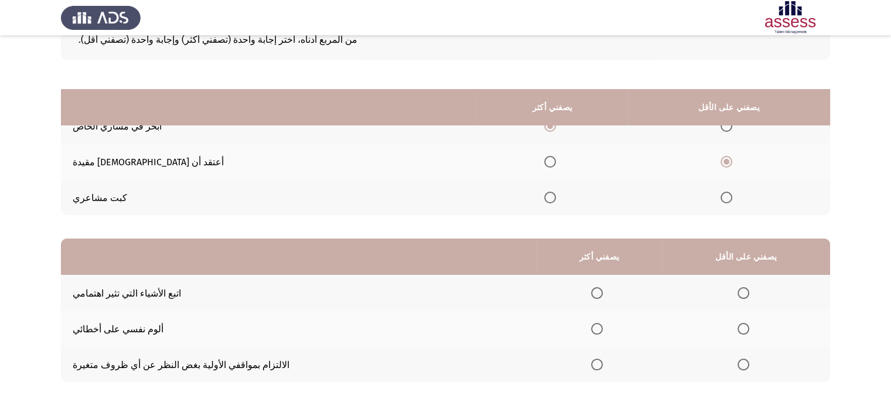
scroll to position [135, 0]
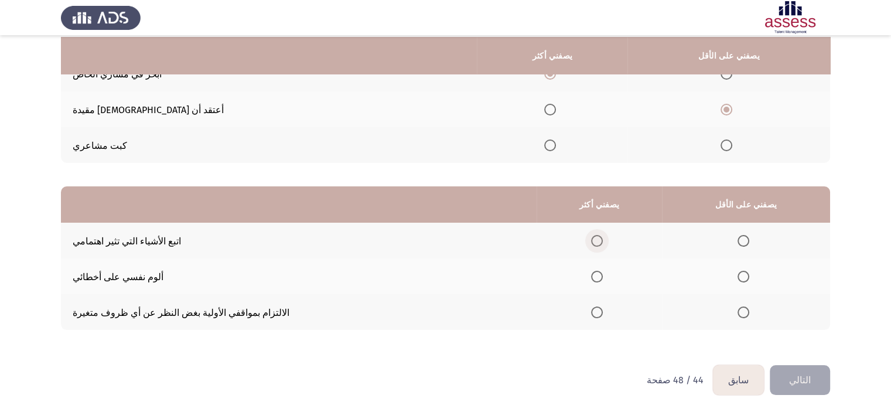
click at [603, 245] on span "حدد خيارا" at bounding box center [597, 241] width 12 height 12
click at [603, 245] on input "حدد خيارا" at bounding box center [597, 241] width 12 height 12
click at [749, 309] on span "حدد خيارا" at bounding box center [744, 312] width 12 height 12
click at [749, 309] on input "حدد خيارا" at bounding box center [744, 312] width 12 height 12
click at [821, 381] on button "التالي" at bounding box center [800, 380] width 60 height 30
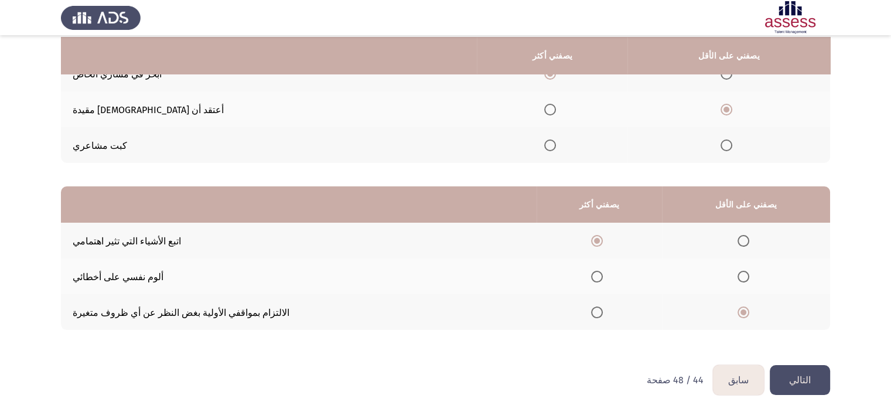
scroll to position [0, 0]
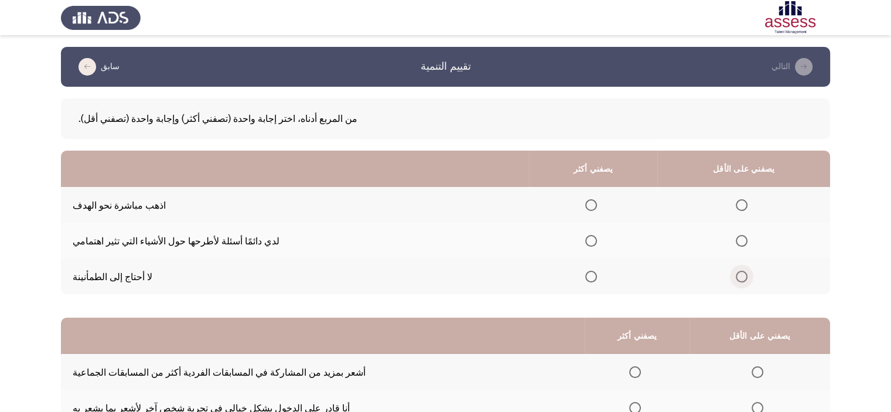
click at [747, 274] on span "حدد خيارا" at bounding box center [742, 277] width 12 height 12
click at [747, 274] on input "حدد خيارا" at bounding box center [742, 277] width 12 height 12
click at [597, 243] on span "حدد خيارا" at bounding box center [591, 241] width 12 height 12
click at [597, 243] on input "حدد خيارا" at bounding box center [591, 241] width 12 height 12
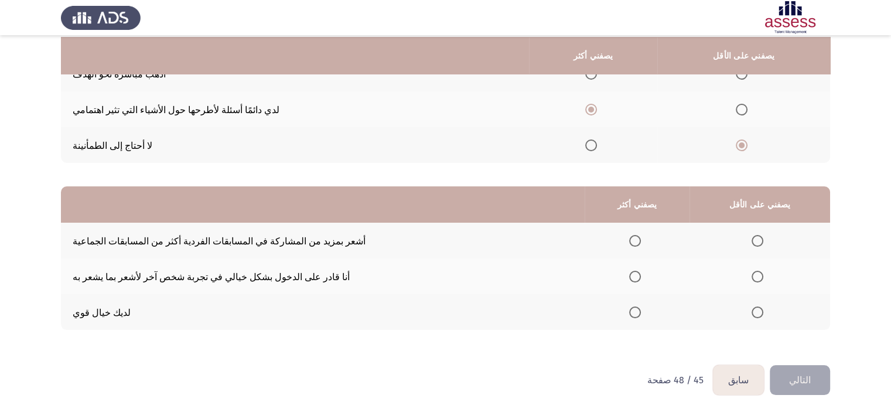
click at [763, 240] on span "حدد خيارا" at bounding box center [758, 241] width 12 height 12
click at [763, 240] on input "حدد خيارا" at bounding box center [758, 241] width 12 height 12
click at [641, 310] on span "حدد خيارا" at bounding box center [635, 312] width 12 height 12
click at [641, 310] on input "حدد خيارا" at bounding box center [635, 312] width 12 height 12
click at [794, 374] on button "التالي" at bounding box center [800, 380] width 60 height 30
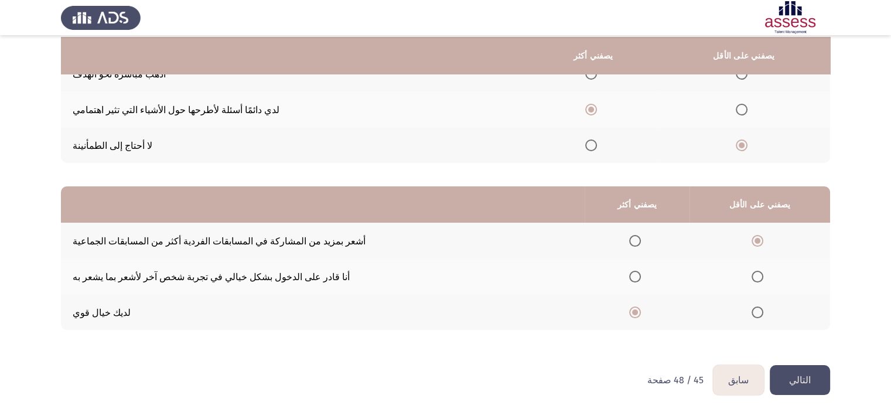
scroll to position [0, 0]
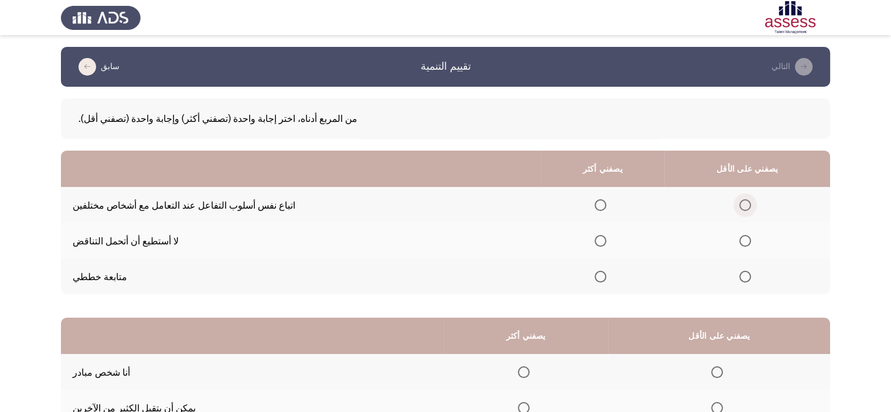
click at [751, 204] on span "حدد خيارا" at bounding box center [745, 205] width 12 height 12
click at [751, 204] on input "حدد خيارا" at bounding box center [745, 205] width 12 height 12
click at [606, 280] on span "حدد خيارا" at bounding box center [601, 277] width 12 height 12
click at [606, 280] on input "حدد خيارا" at bounding box center [601, 277] width 12 height 12
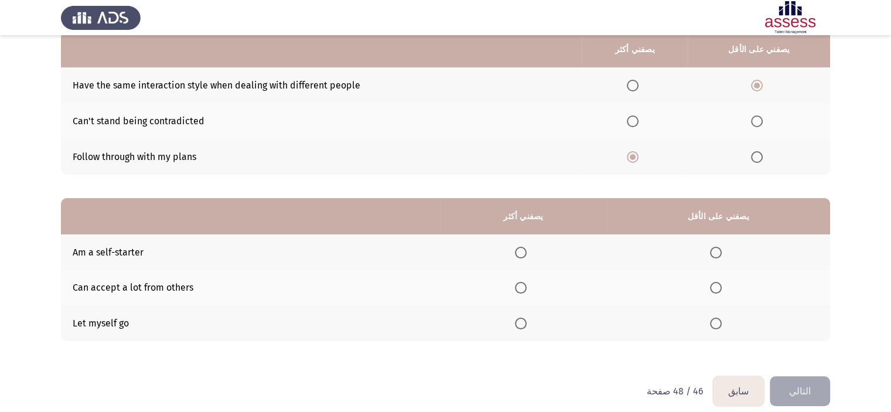
scroll to position [135, 0]
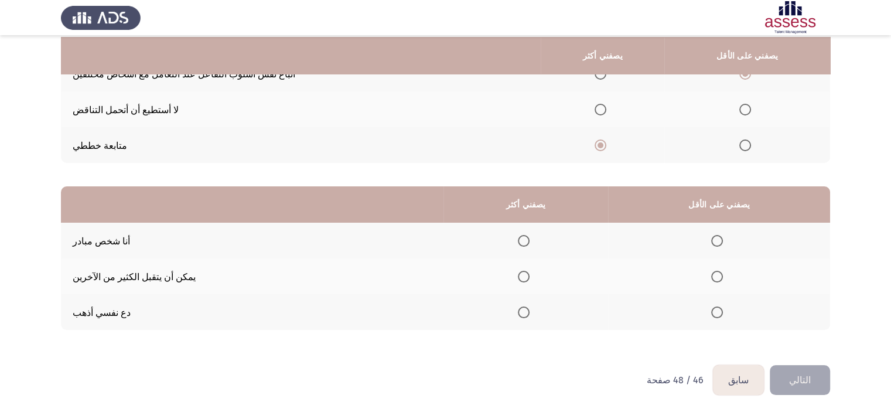
click at [530, 236] on span "حدد خيارا" at bounding box center [524, 241] width 12 height 12
click at [530, 236] on input "حدد خيارا" at bounding box center [524, 241] width 12 height 12
click at [723, 276] on span "حدد خيارا" at bounding box center [717, 277] width 12 height 12
click at [723, 276] on input "حدد خيارا" at bounding box center [717, 277] width 12 height 12
click at [806, 381] on font "التالي" at bounding box center [800, 379] width 22 height 11
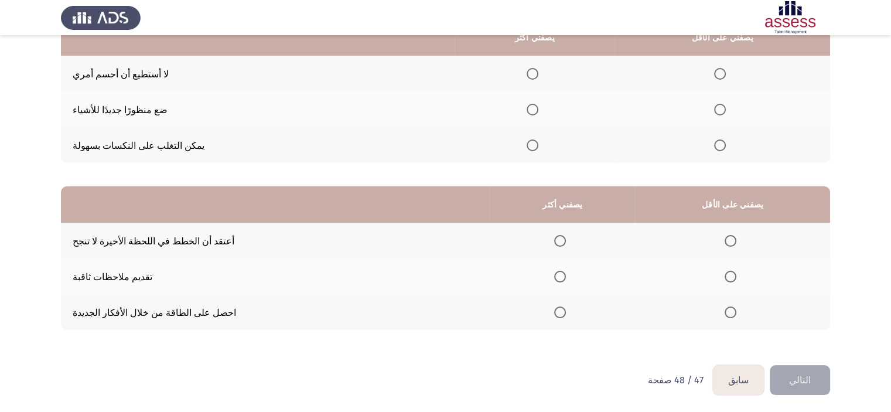
scroll to position [0, 0]
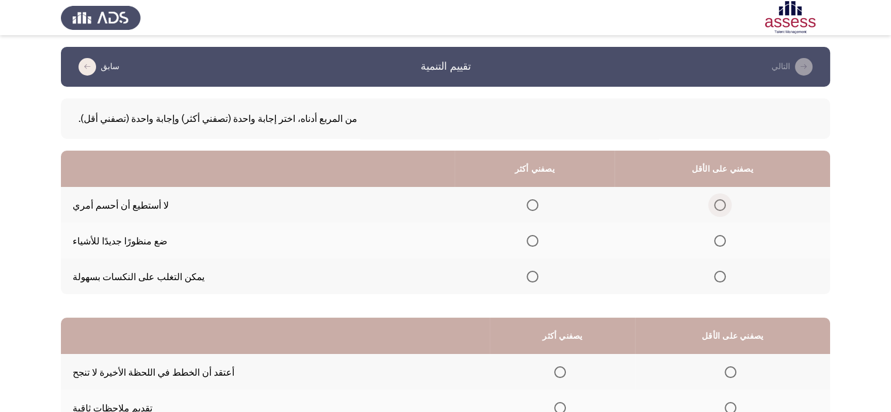
click at [726, 206] on span "حدد خيارا" at bounding box center [720, 205] width 12 height 12
click at [726, 206] on input "حدد خيارا" at bounding box center [720, 205] width 12 height 12
click at [553, 274] on th at bounding box center [535, 276] width 161 height 36
click at [538, 277] on span "حدد خيارا" at bounding box center [533, 277] width 12 height 12
click at [538, 277] on input "حدد خيارا" at bounding box center [533, 277] width 12 height 12
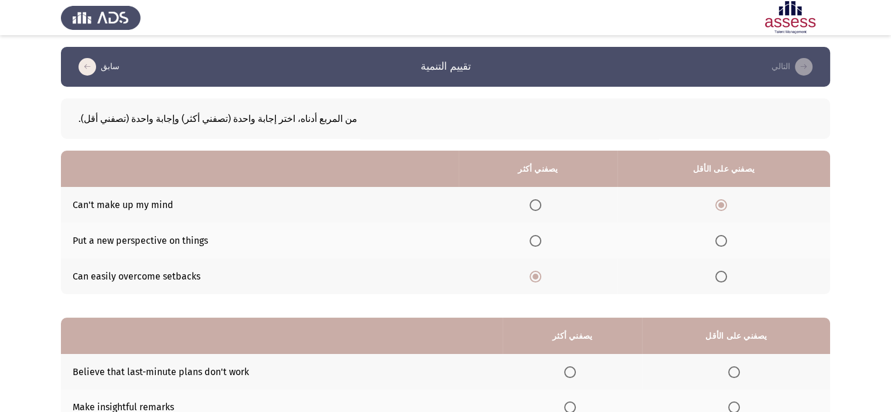
scroll to position [131, 0]
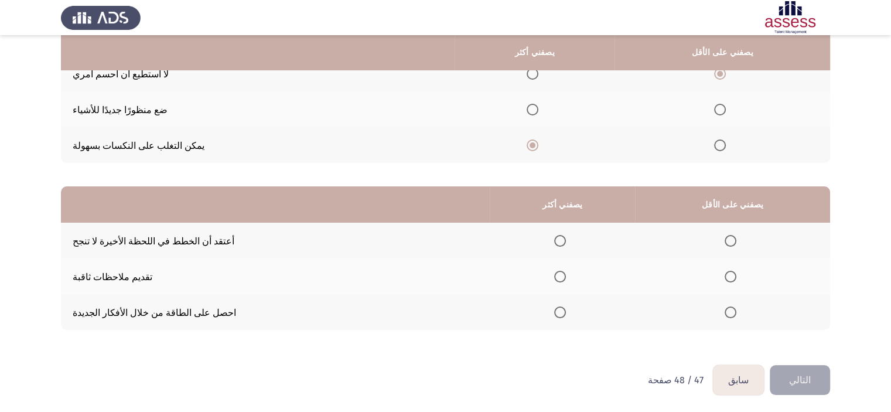
click at [566, 318] on span "حدد خيارا" at bounding box center [560, 312] width 12 height 12
click at [566, 318] on input "حدد خيارا" at bounding box center [560, 312] width 12 height 12
click at [736, 237] on span "حدد خيارا" at bounding box center [731, 241] width 12 height 12
click at [736, 237] on input "حدد خيارا" at bounding box center [731, 241] width 12 height 12
click at [791, 383] on button "التالي" at bounding box center [800, 380] width 60 height 30
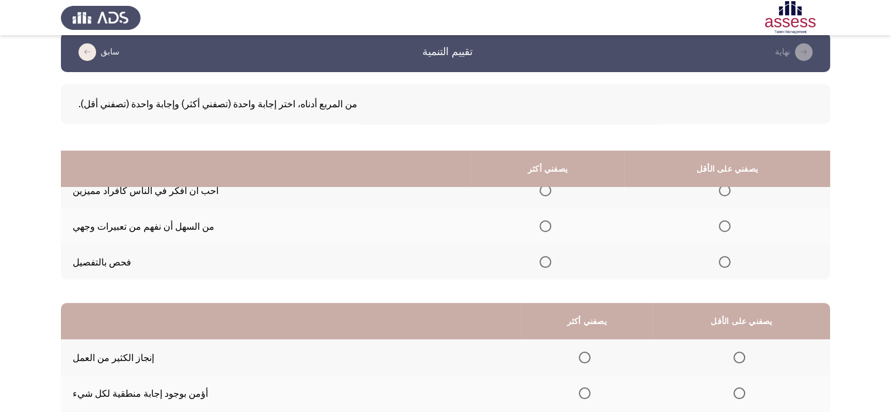
scroll to position [0, 0]
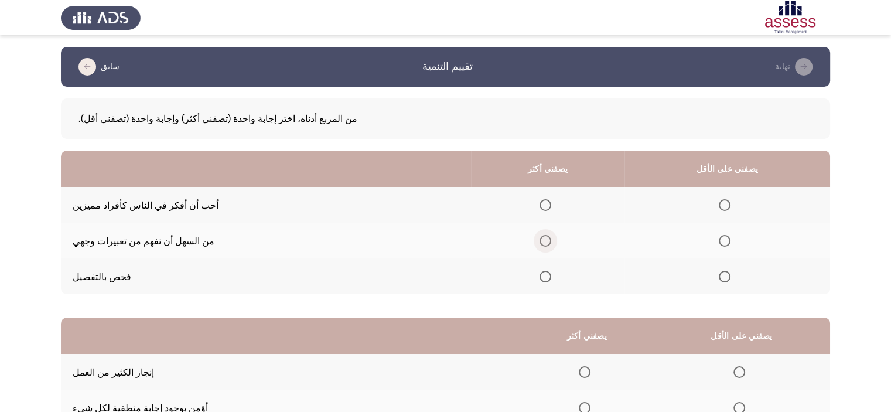
click at [551, 245] on span "حدد خيارا" at bounding box center [546, 241] width 12 height 12
click at [551, 245] on input "حدد خيارا" at bounding box center [546, 241] width 12 height 12
click at [551, 204] on span "حدد خيارا" at bounding box center [546, 205] width 12 height 12
click at [551, 204] on input "حدد خيارا" at bounding box center [546, 205] width 12 height 12
click at [730, 243] on span "حدد خيارا" at bounding box center [725, 241] width 12 height 12
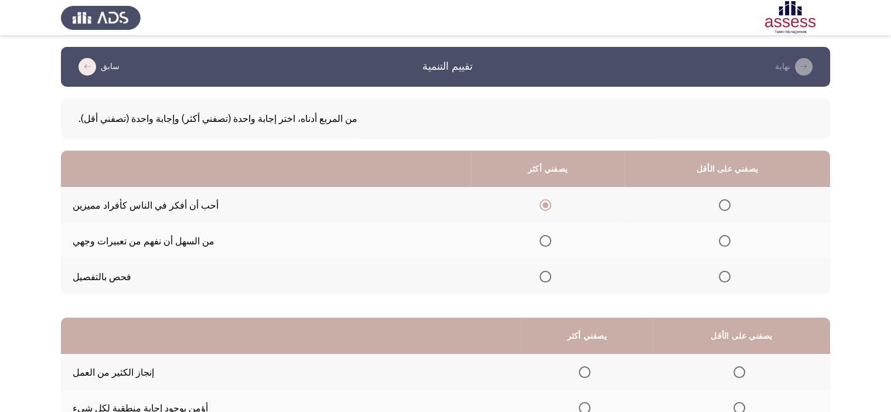
click at [730, 243] on input "حدد خيارا" at bounding box center [725, 241] width 12 height 12
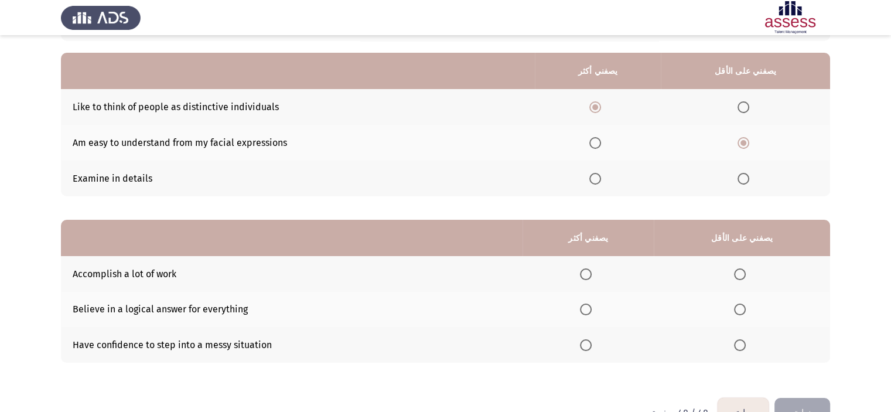
scroll to position [131, 0]
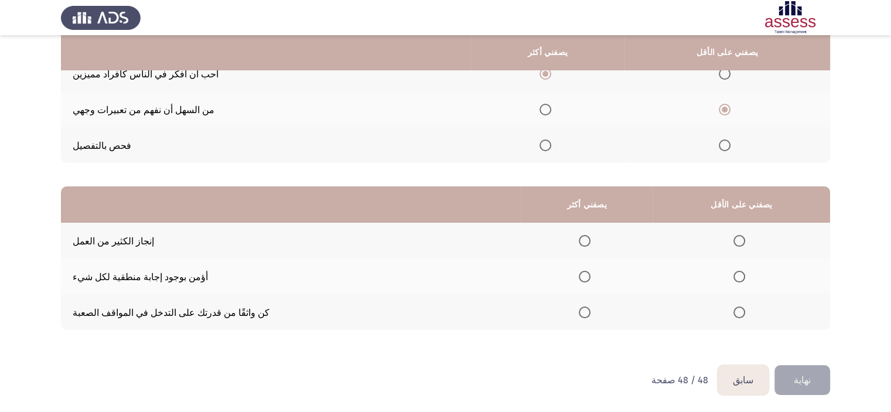
click at [745, 281] on span "حدد خيارا" at bounding box center [739, 277] width 12 height 12
click at [745, 281] on input "حدد خيارا" at bounding box center [739, 277] width 12 height 12
click at [590, 316] on span "حدد خيارا" at bounding box center [585, 312] width 12 height 12
click at [590, 316] on input "حدد خيارا" at bounding box center [585, 312] width 12 height 12
click at [811, 374] on button "نهاية" at bounding box center [802, 380] width 56 height 30
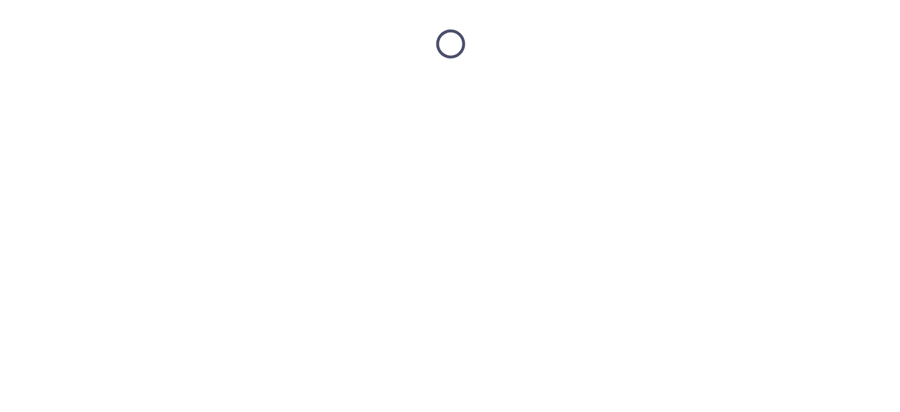
scroll to position [0, 0]
